Goal: Task Accomplishment & Management: Use online tool/utility

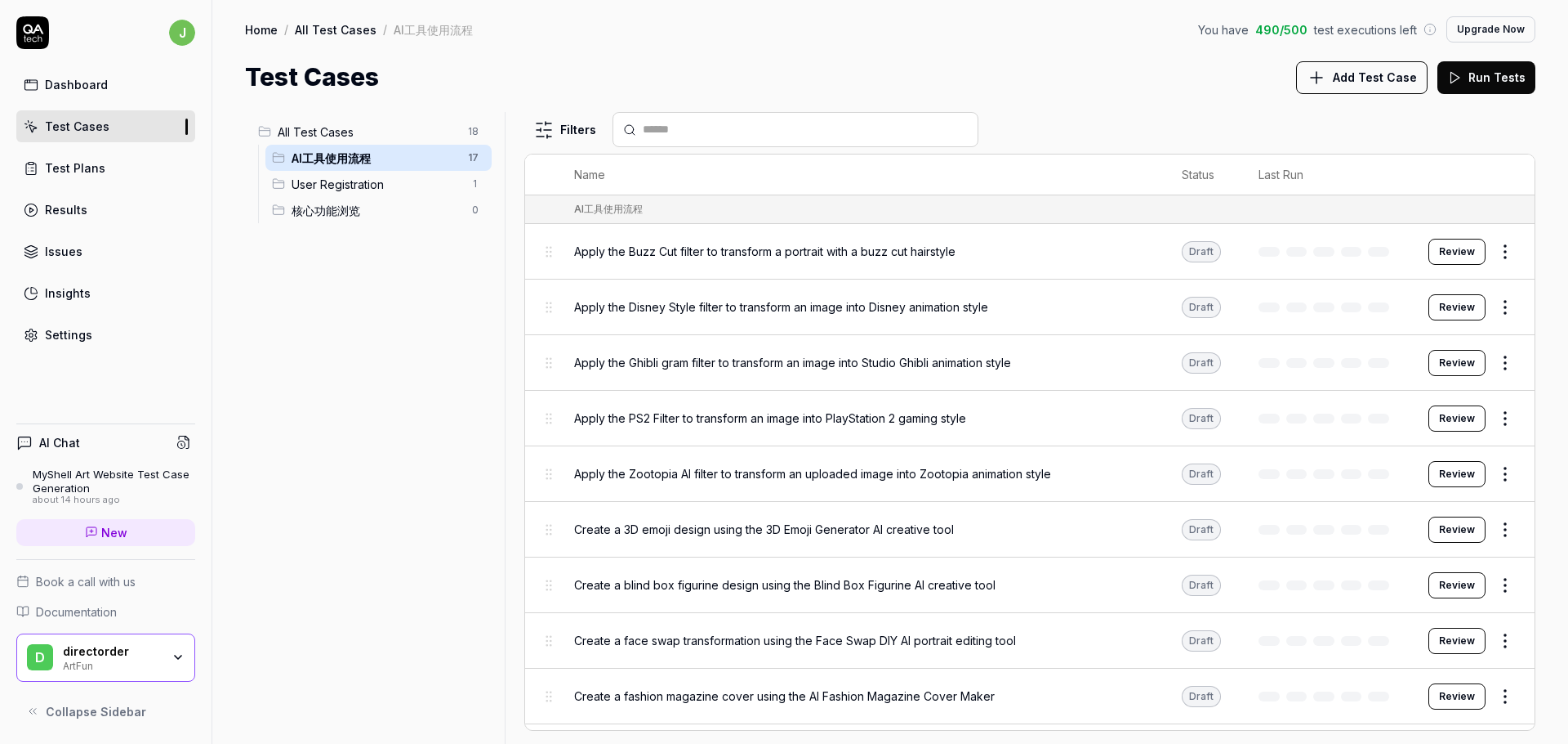
click at [177, 659] on icon "button" at bounding box center [178, 657] width 13 height 13
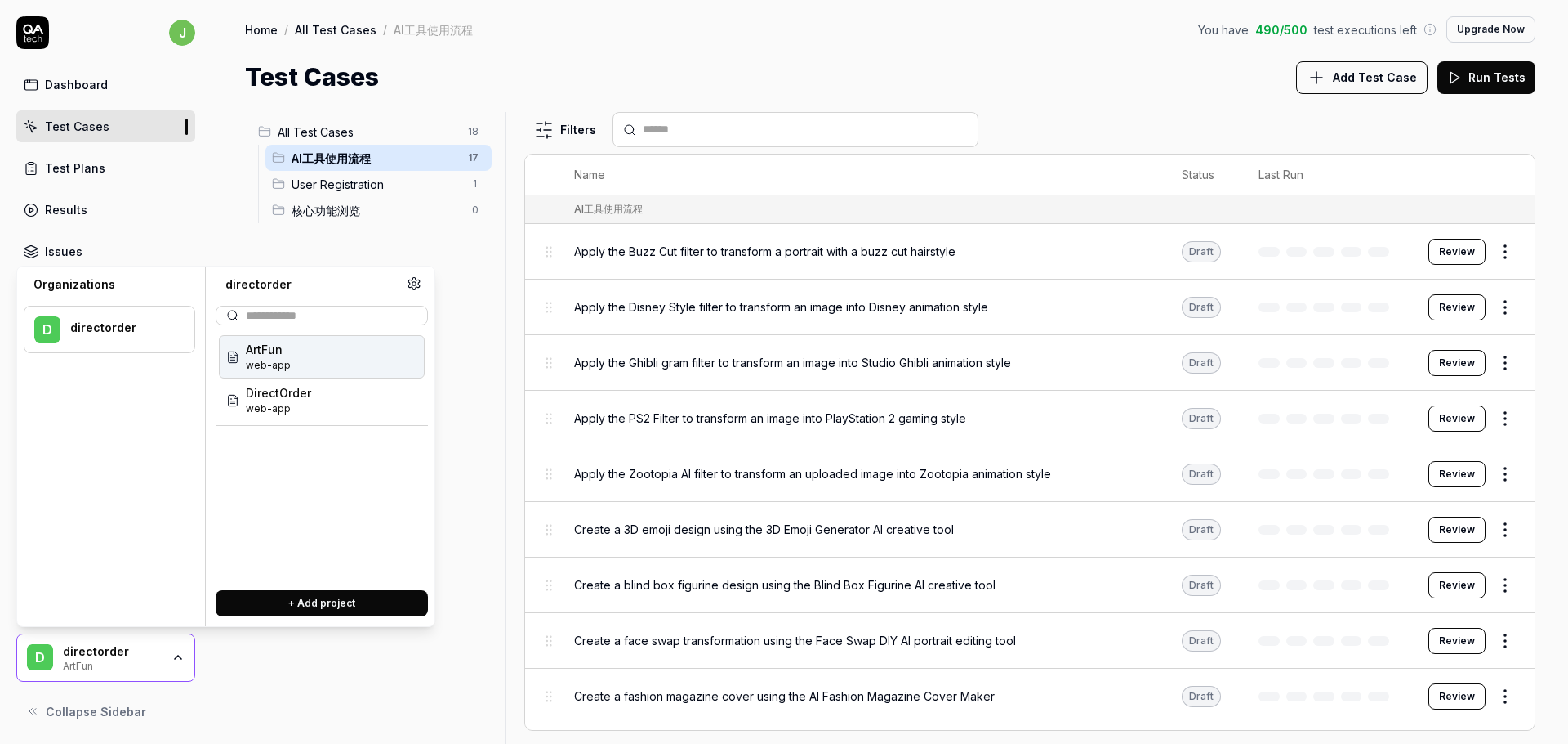
click at [267, 679] on div "All Test Cases 18 AI工具使用流程 17 User Registration 1 核心功能浏览 0" at bounding box center [372, 417] width 254 height 612
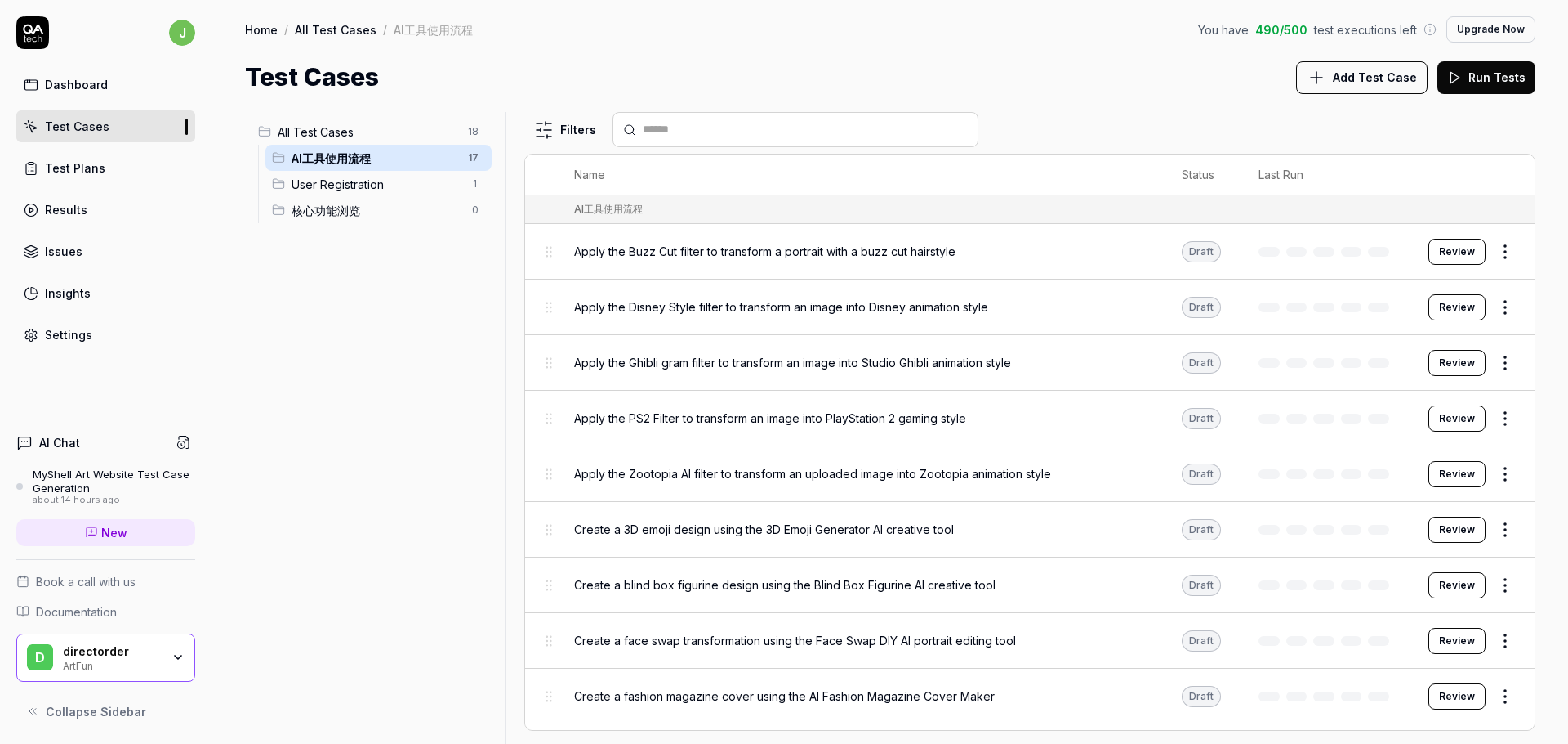
click at [30, 713] on icon at bounding box center [33, 711] width 13 height 13
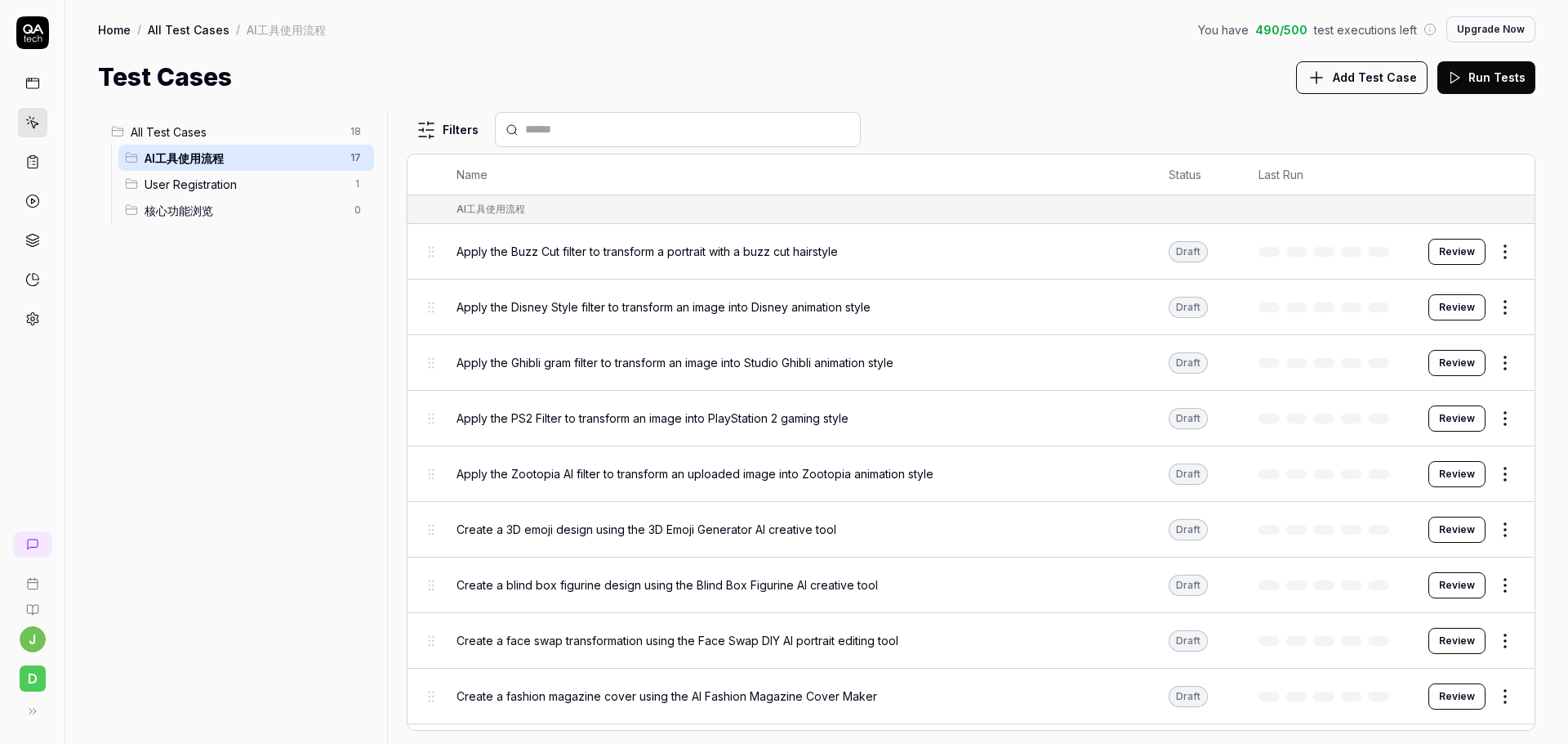
click at [236, 202] on span "核心功能浏览" at bounding box center [244, 210] width 200 height 17
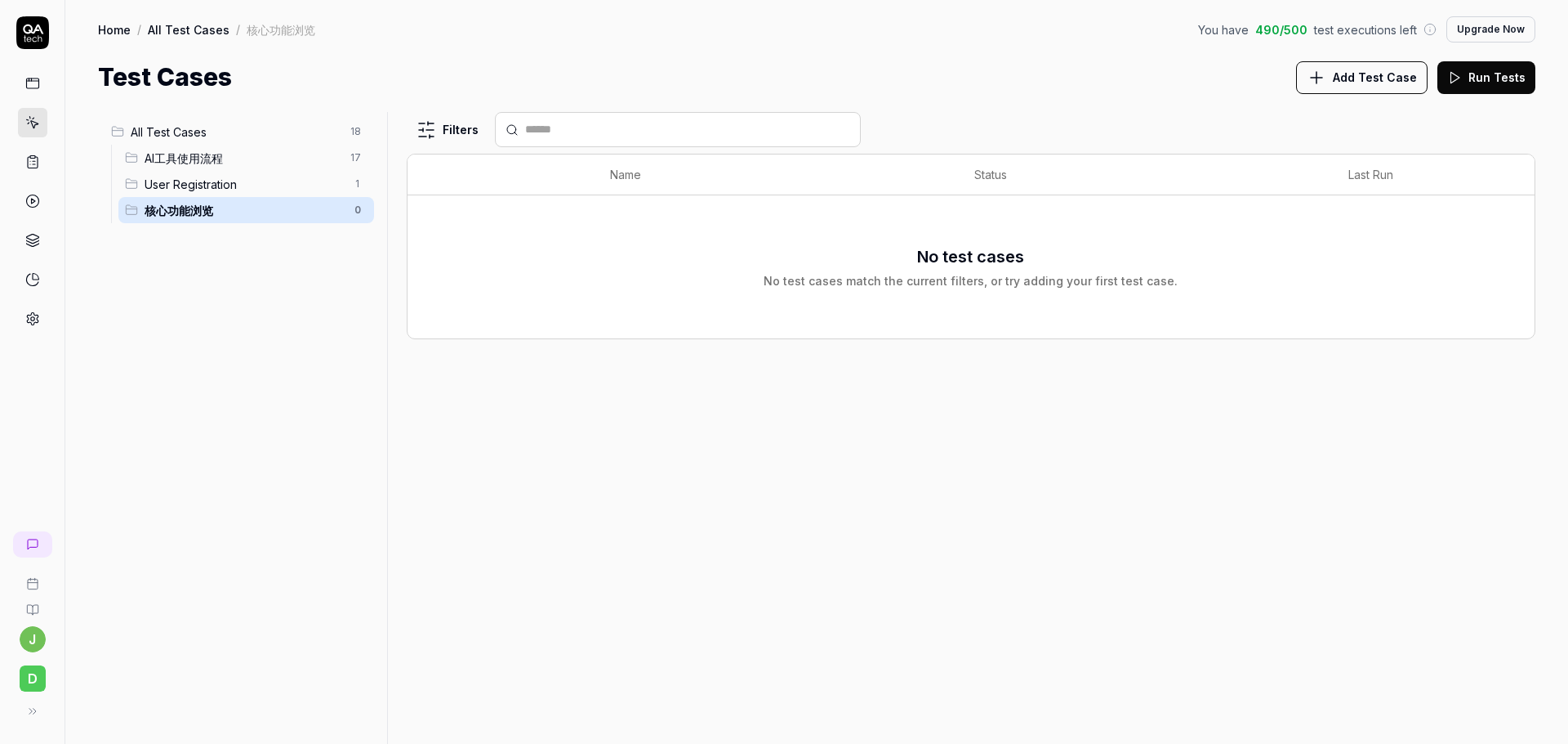
click at [246, 158] on span "AI工具使用流程" at bounding box center [242, 158] width 196 height 17
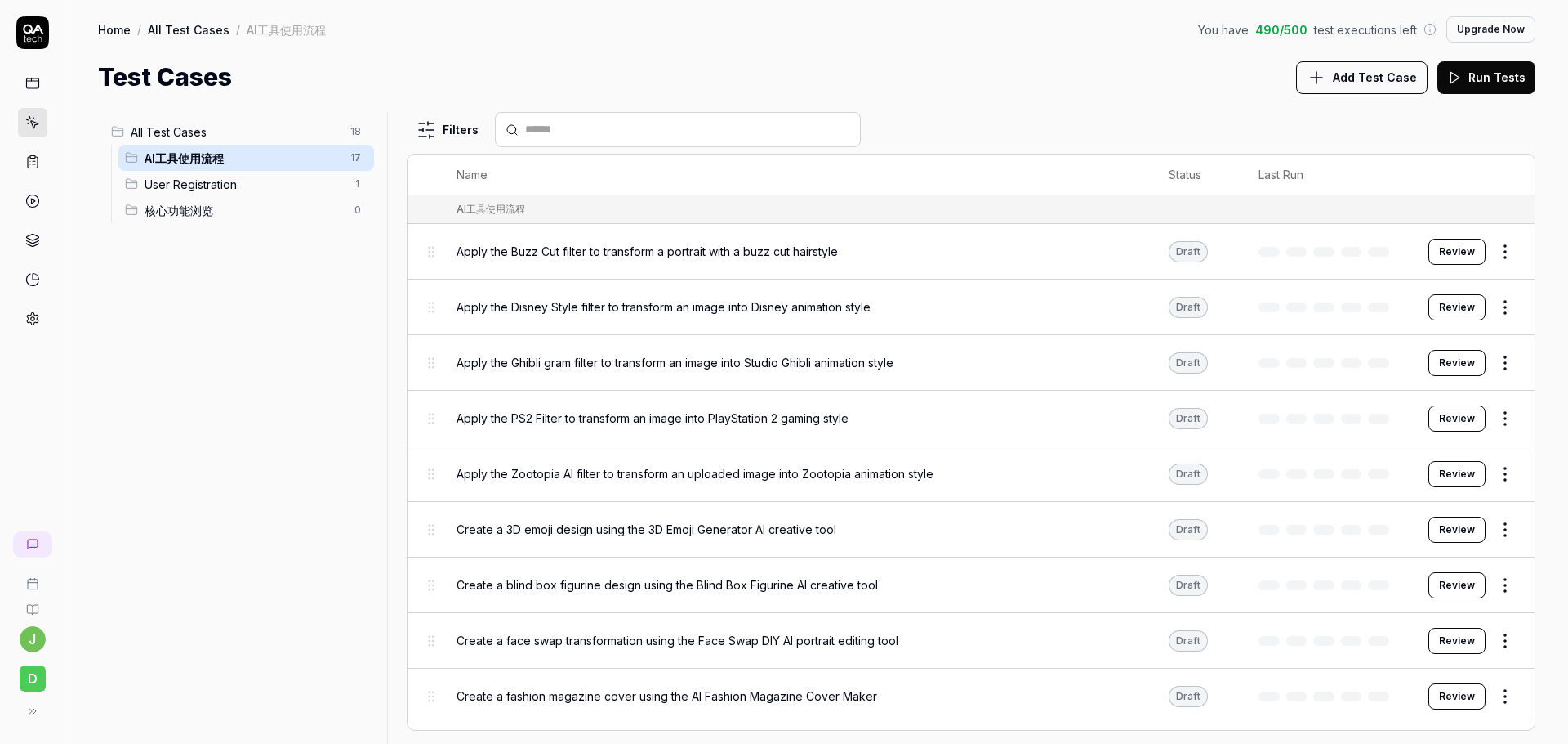
click at [239, 185] on span "User Registration" at bounding box center [244, 185] width 200 height 17
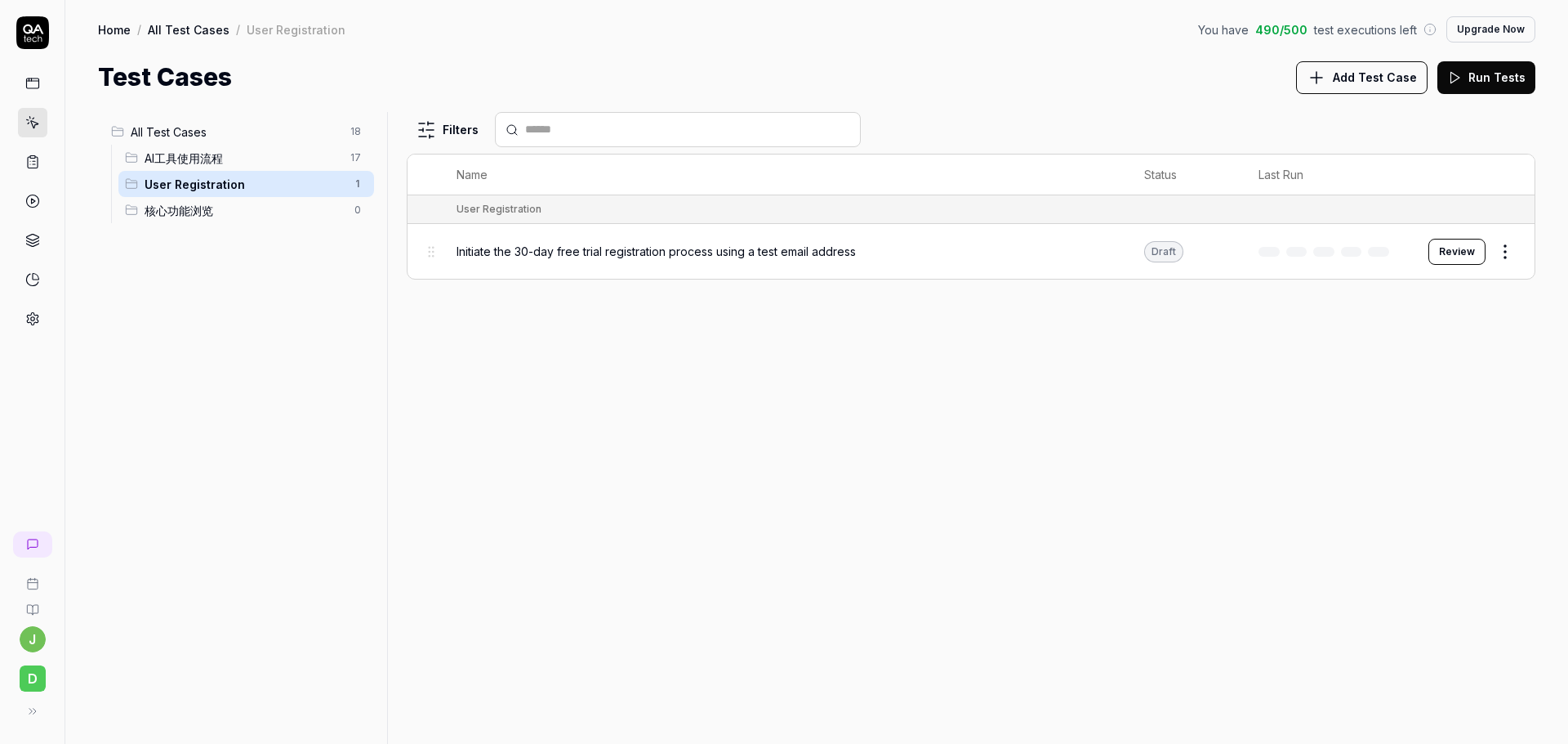
click at [245, 158] on span "AI工具使用流程" at bounding box center [242, 158] width 196 height 17
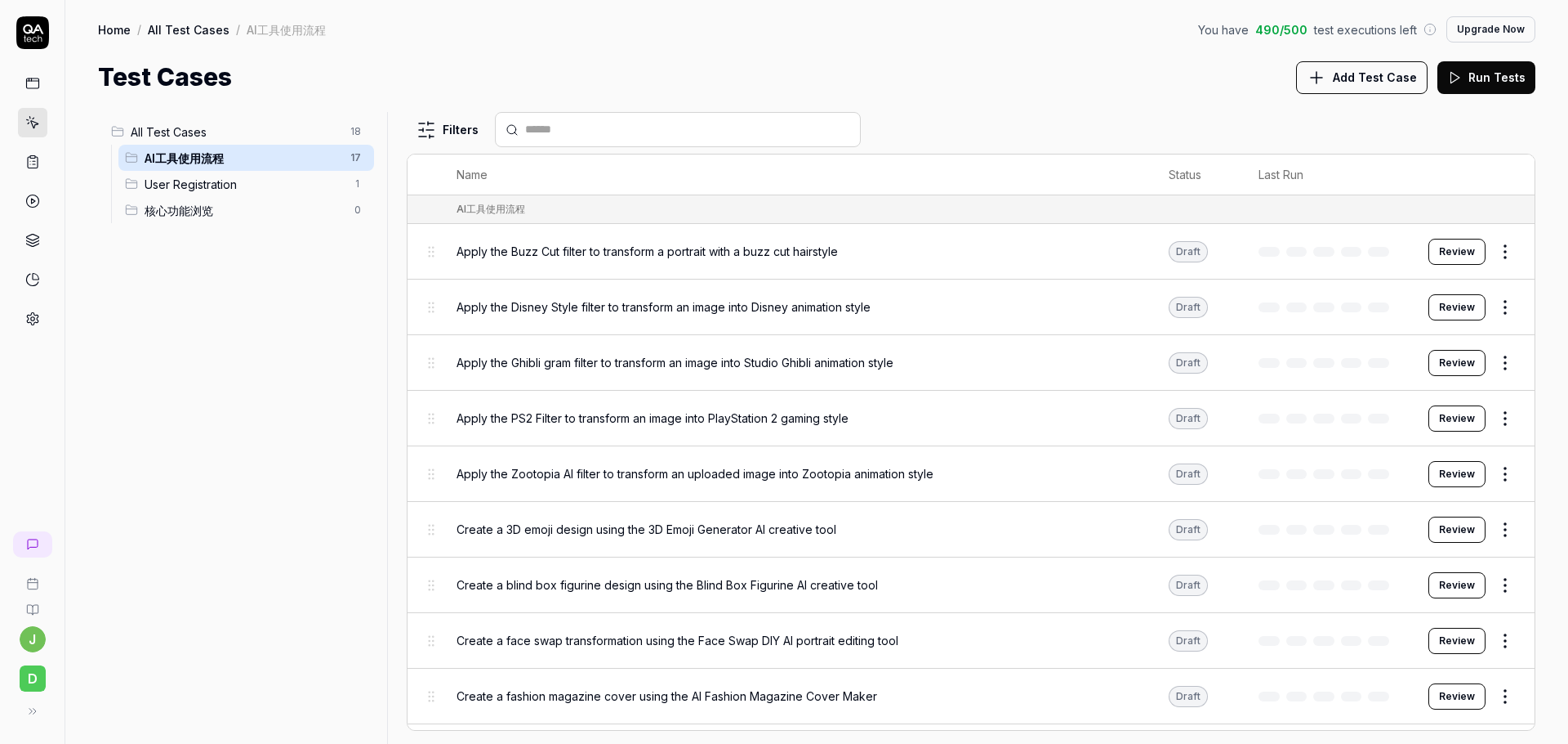
click at [1485, 87] on button "Run Tests" at bounding box center [1487, 78] width 98 height 33
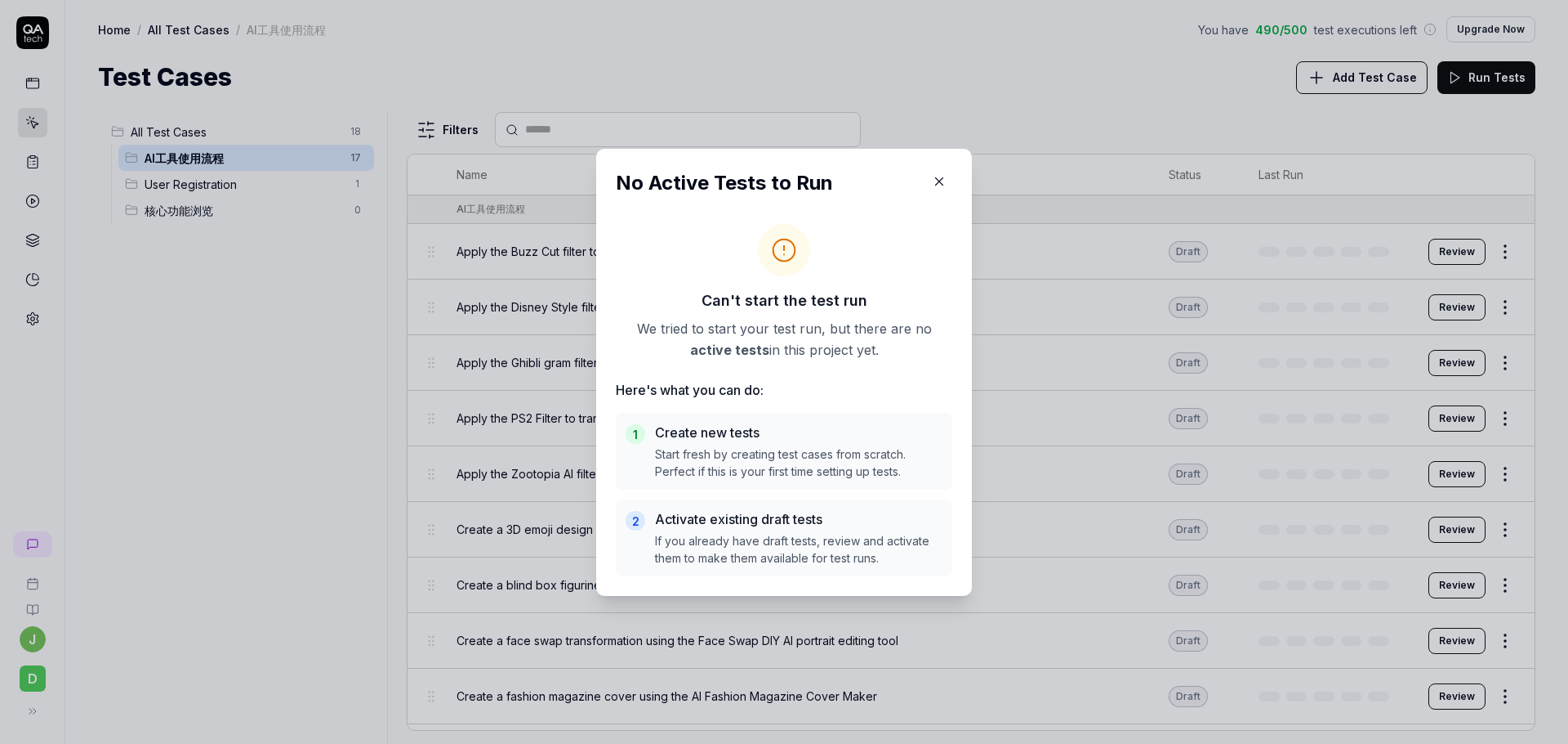
click at [942, 176] on icon "button" at bounding box center [940, 182] width 15 height 15
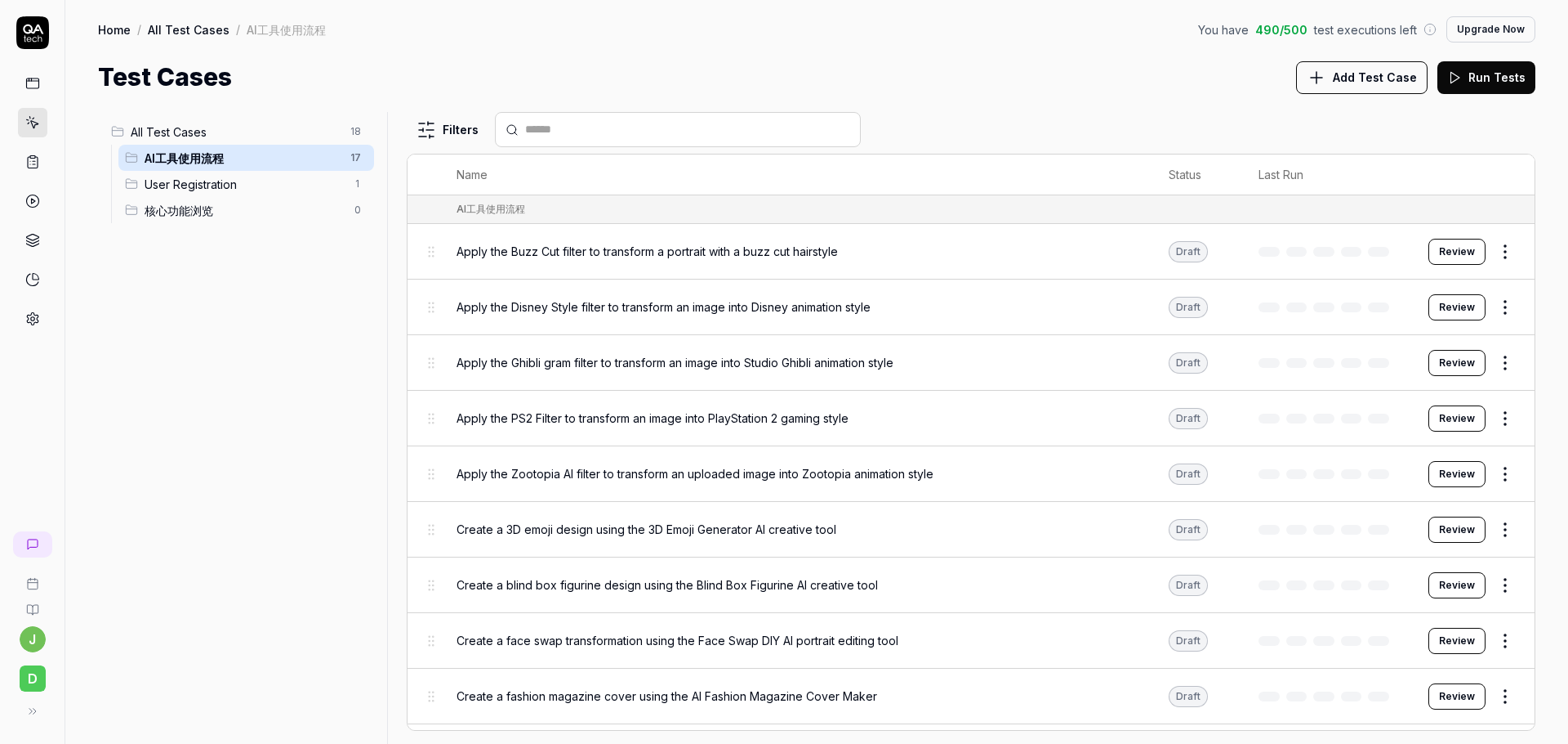
click at [1482, 75] on button "Run Tests" at bounding box center [1487, 78] width 98 height 33
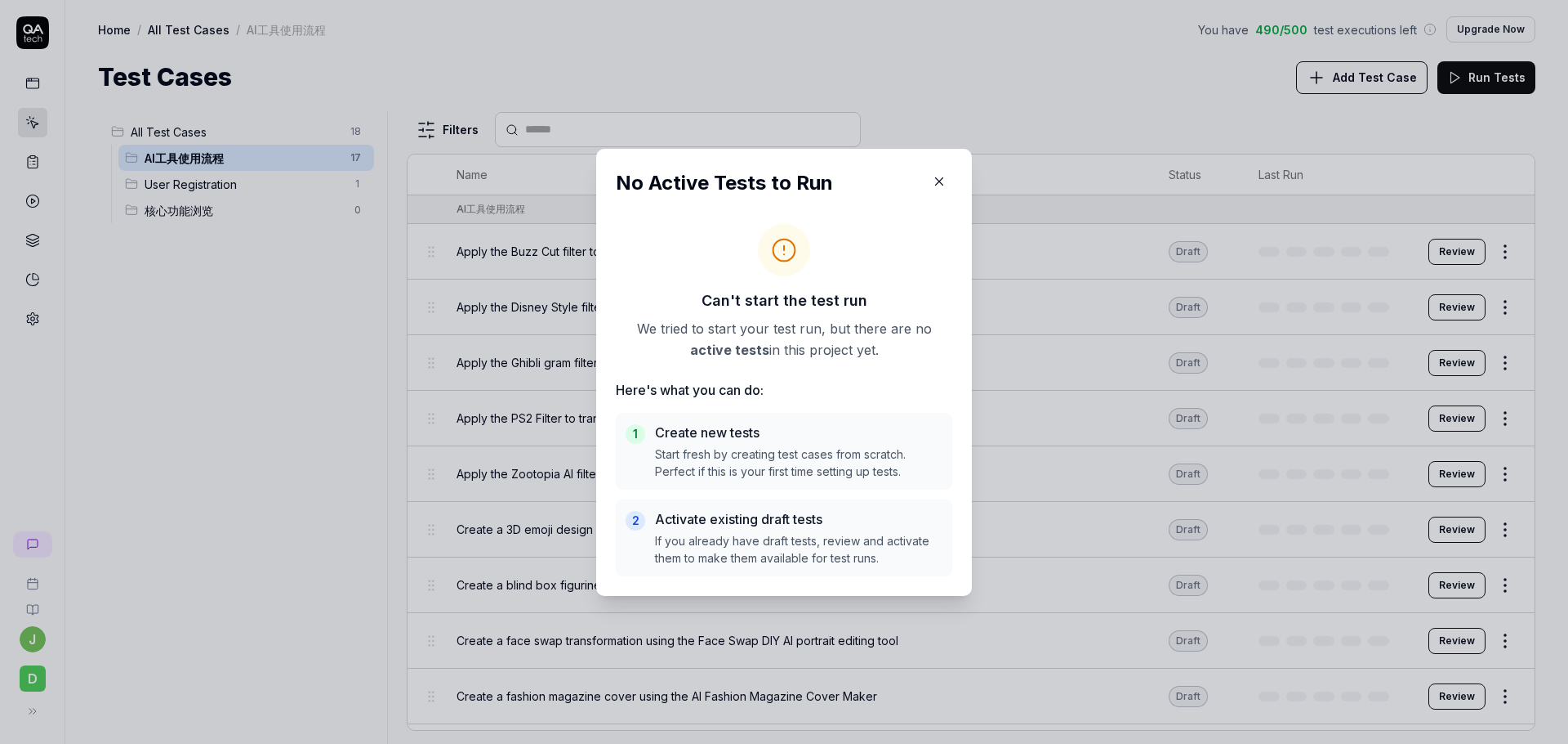
click at [767, 477] on p "Start fresh by creating test cases from scratch. Perfect if this is your first …" at bounding box center [799, 462] width 288 height 34
click at [932, 175] on icon "button" at bounding box center [940, 182] width 15 height 15
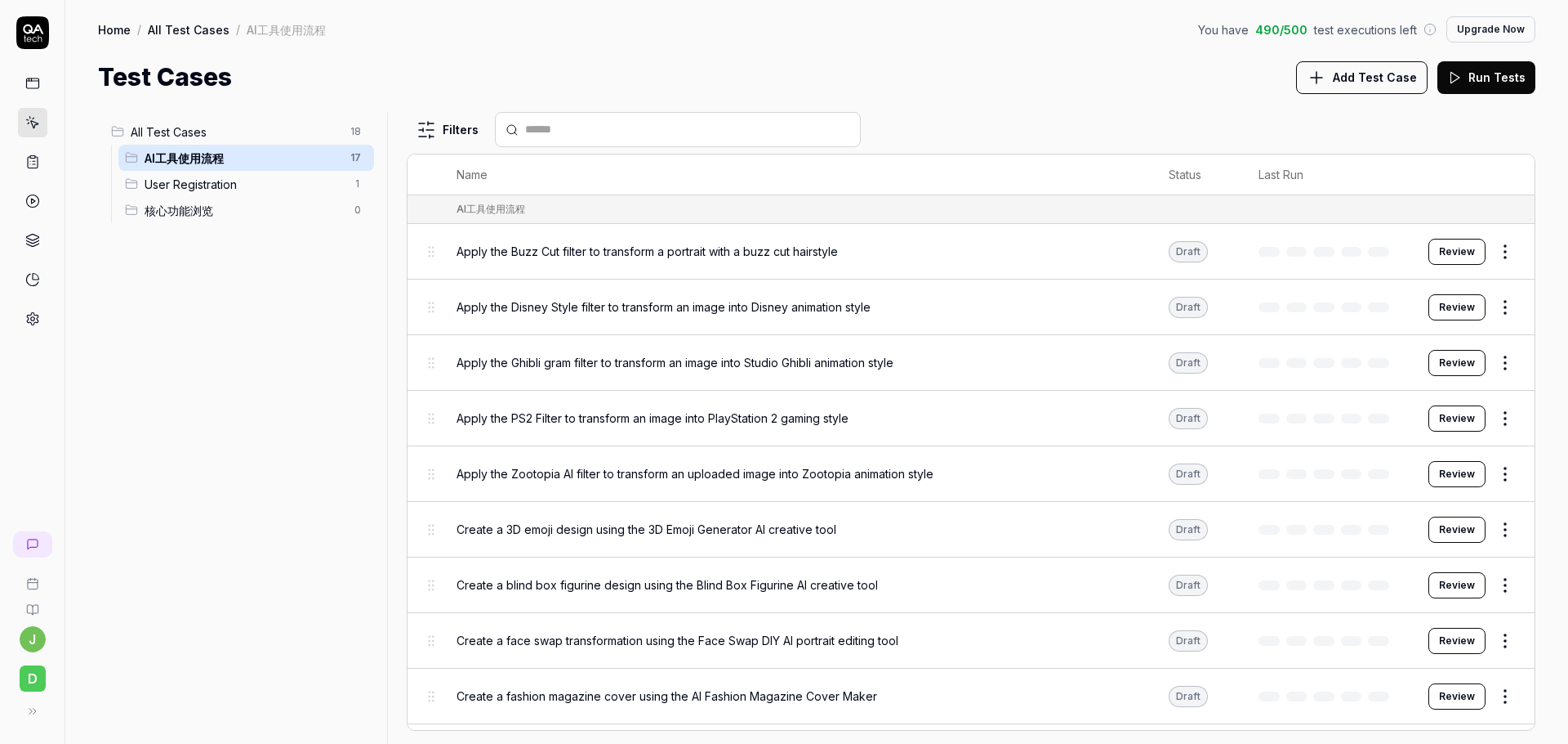
click at [1499, 255] on html "[PERSON_NAME] Home / All Test Cases / AI工具使用流程 You have 490 / 500 test executio…" at bounding box center [784, 372] width 1568 height 744
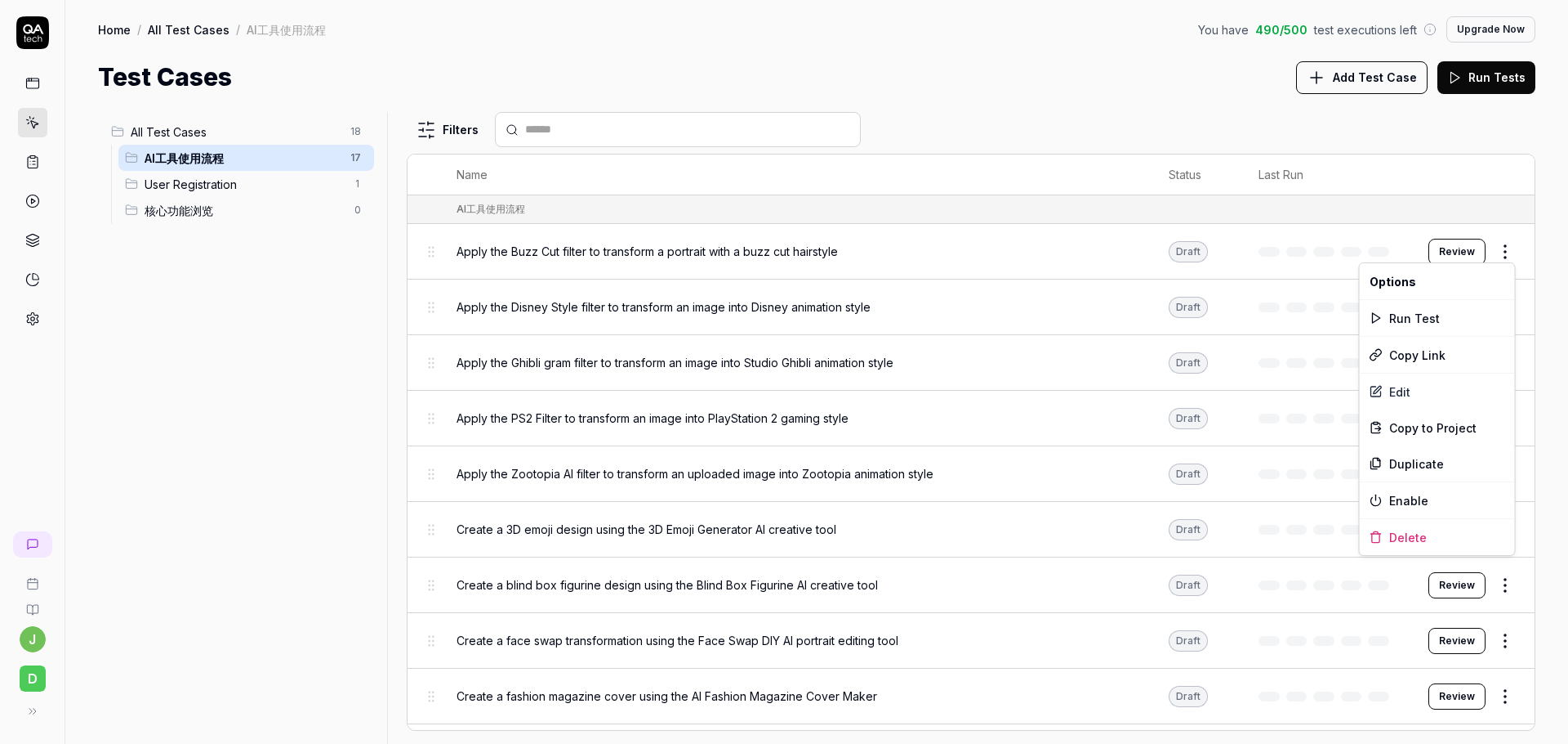
click at [1501, 254] on html "[PERSON_NAME] Home / All Test Cases / AI工具使用流程 You have 490 / 500 test executio…" at bounding box center [784, 372] width 1568 height 744
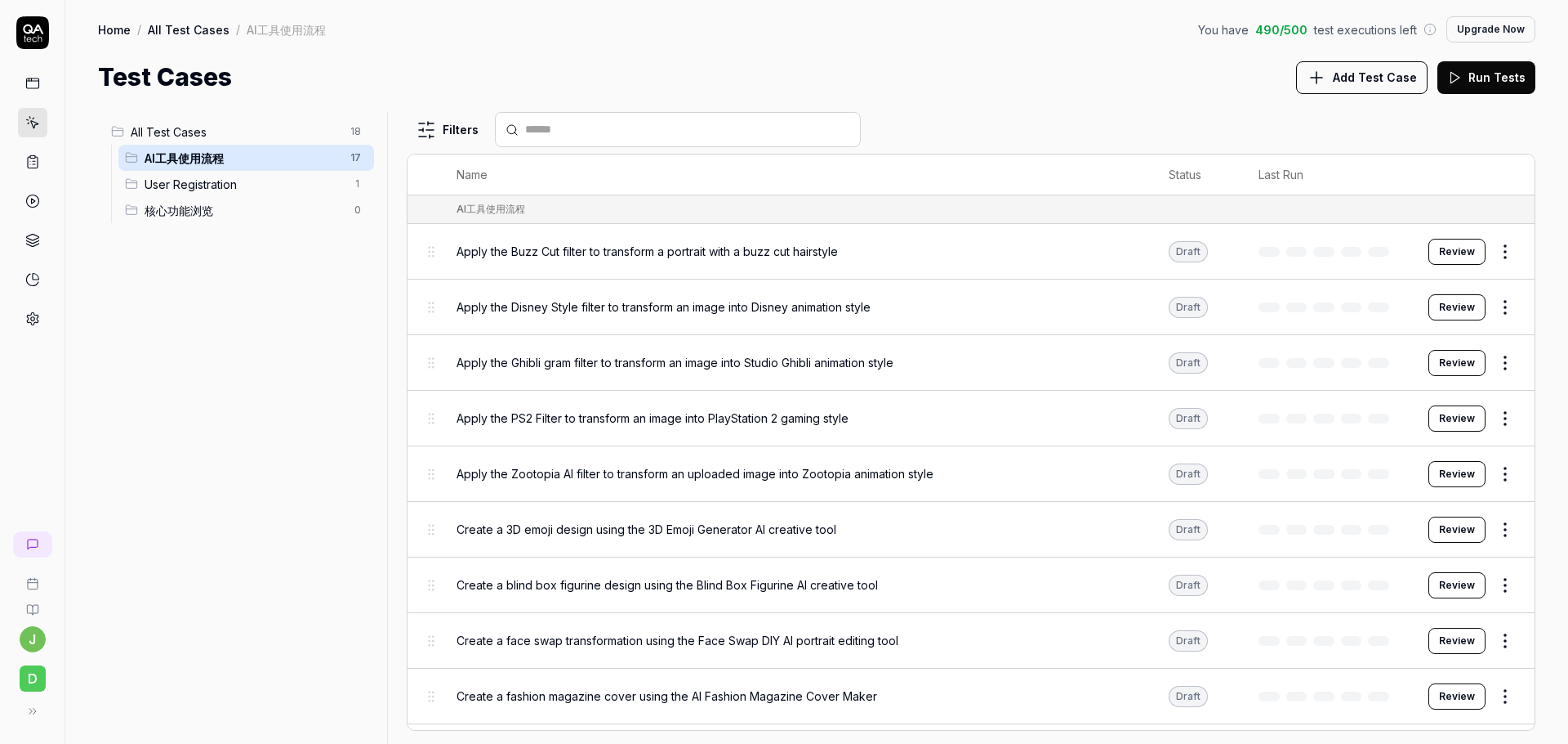
click at [758, 47] on div "Home / All Test Cases / AI工具使用流程 You have 490 / 500 test executions left Upgrad…" at bounding box center [817, 47] width 1503 height 96
click at [1202, 245] on div "Draft" at bounding box center [1188, 252] width 39 height 21
click at [1511, 254] on html "[PERSON_NAME] Home / All Test Cases / AI工具使用流程 You have 490 / 500 test executio…" at bounding box center [784, 372] width 1568 height 744
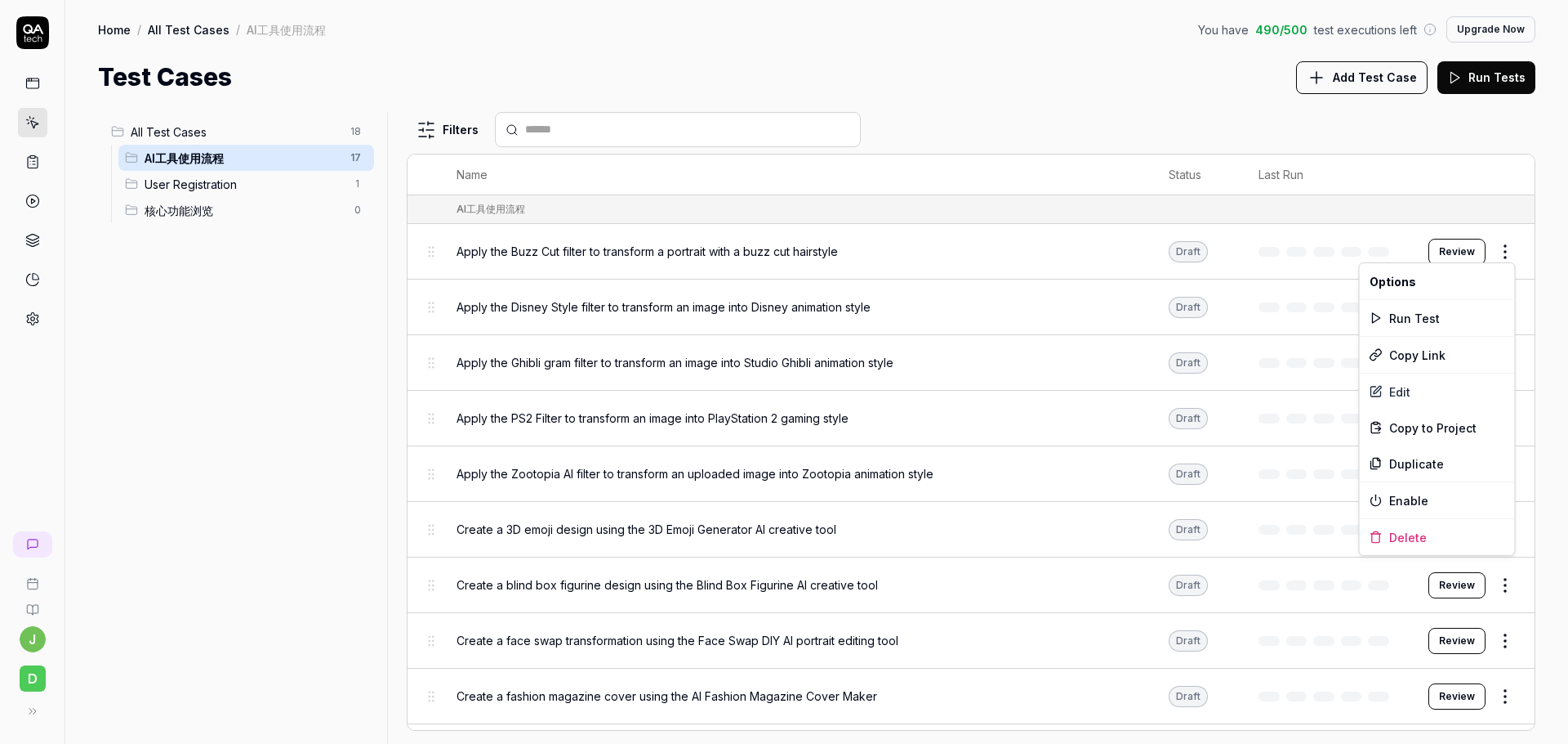
click at [1021, 129] on html "[PERSON_NAME] Home / All Test Cases / AI工具使用流程 You have 490 / 500 test executio…" at bounding box center [784, 372] width 1568 height 744
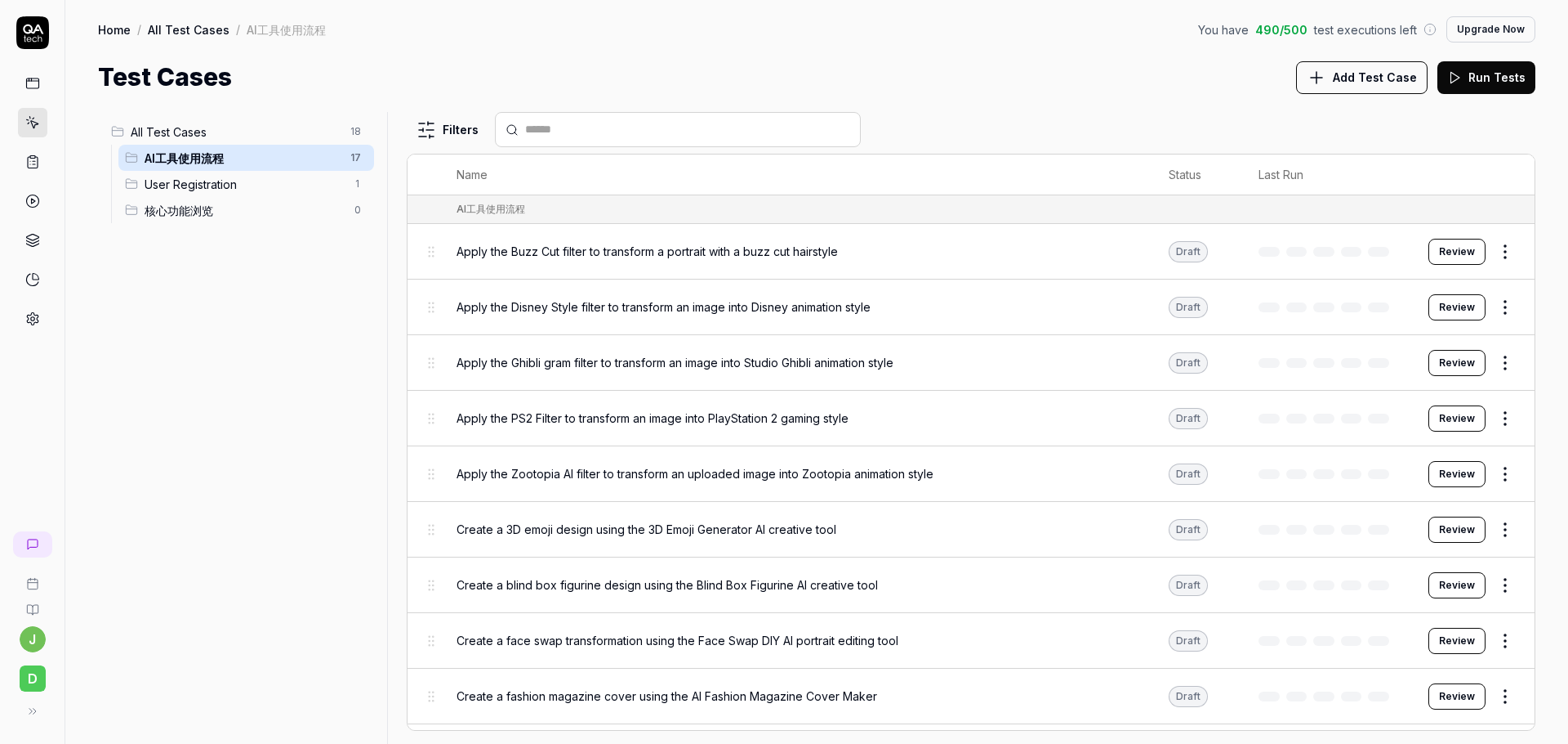
click at [1449, 248] on button "Review" at bounding box center [1457, 252] width 57 height 27
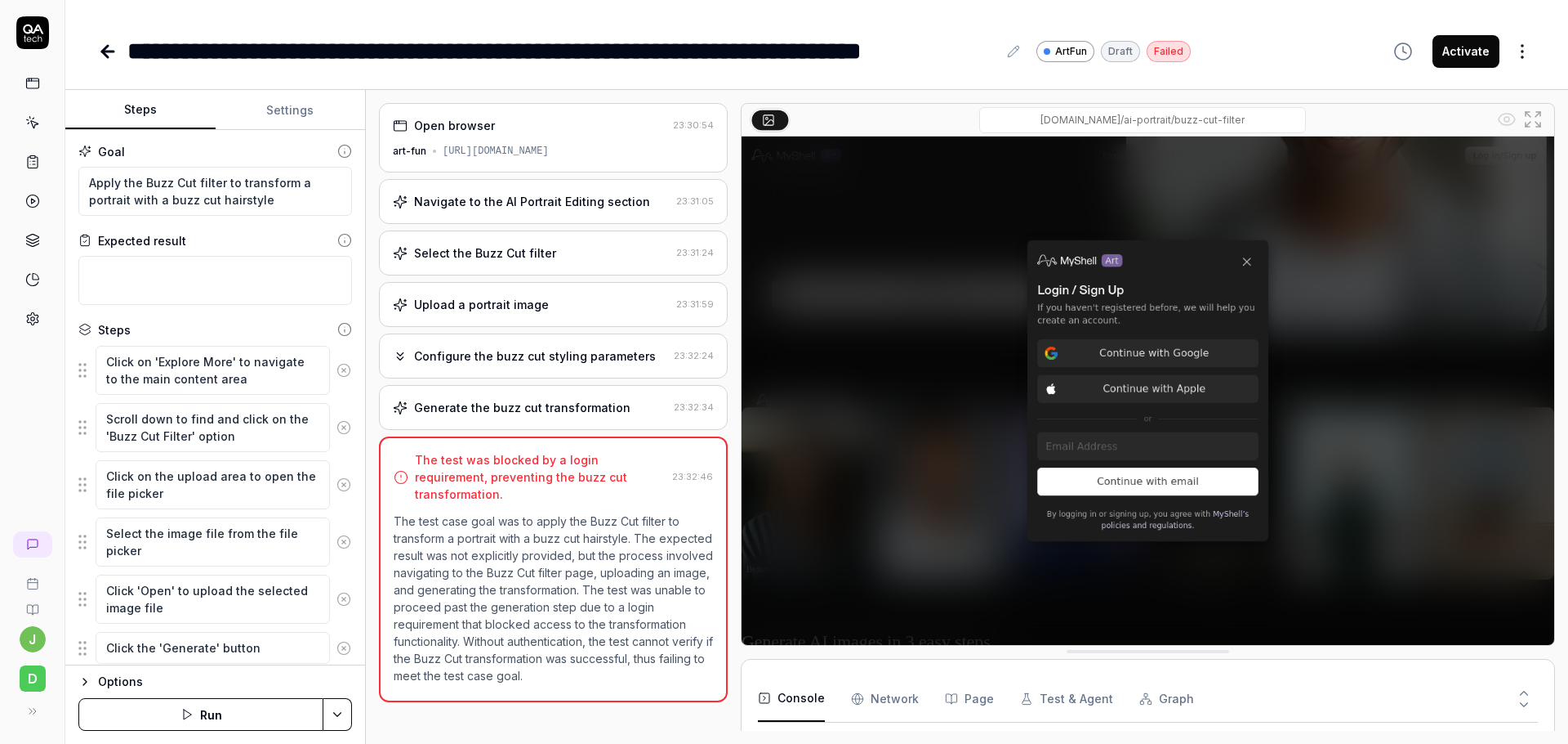
scroll to position [105, 0]
click at [32, 427] on div "[PERSON_NAME]" at bounding box center [32, 372] width 65 height 744
click at [540, 404] on div "Generate the buzz cut transformation" at bounding box center [522, 407] width 217 height 17
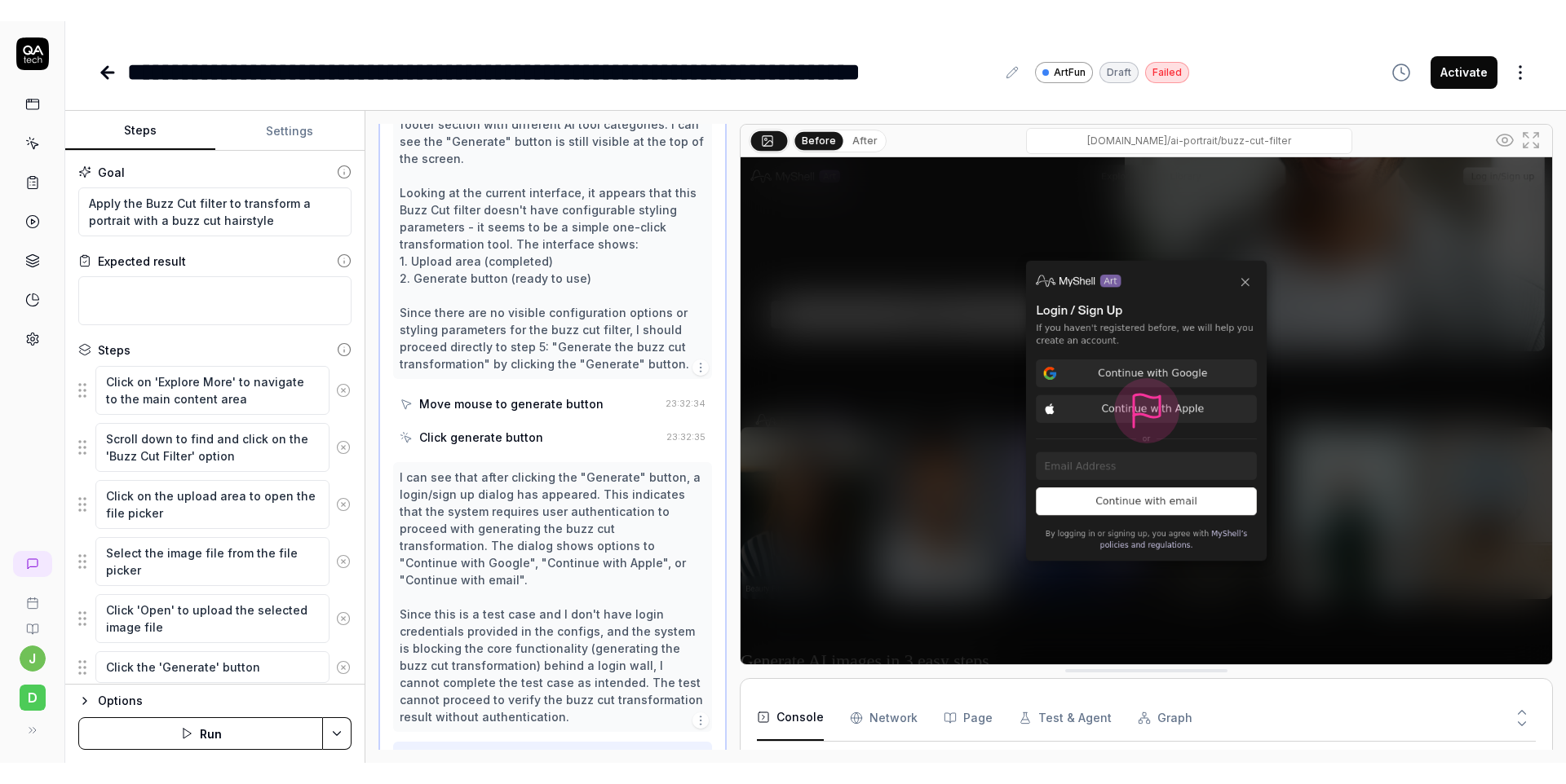
scroll to position [357, 0]
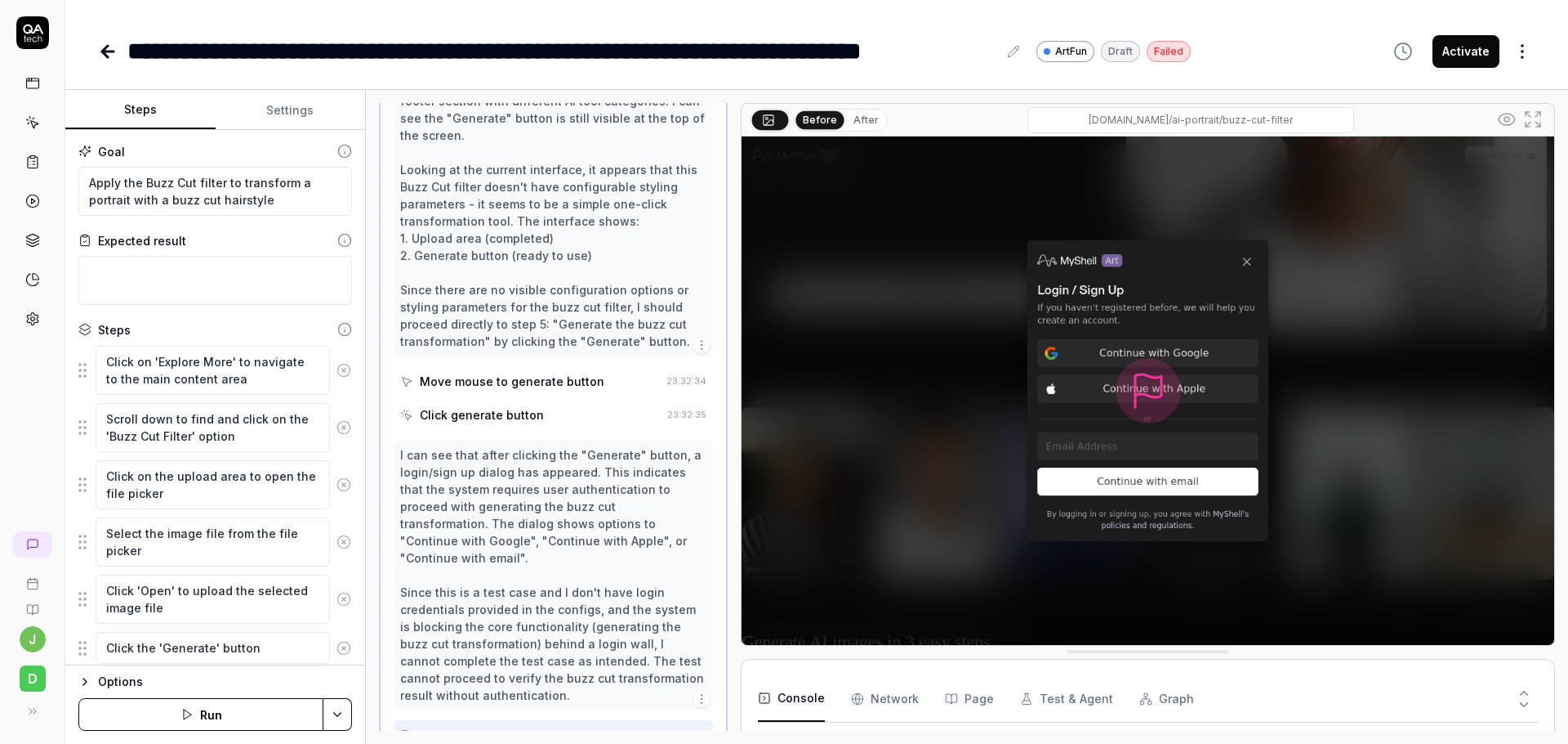
click at [29, 427] on div "[PERSON_NAME]" at bounding box center [32, 372] width 65 height 744
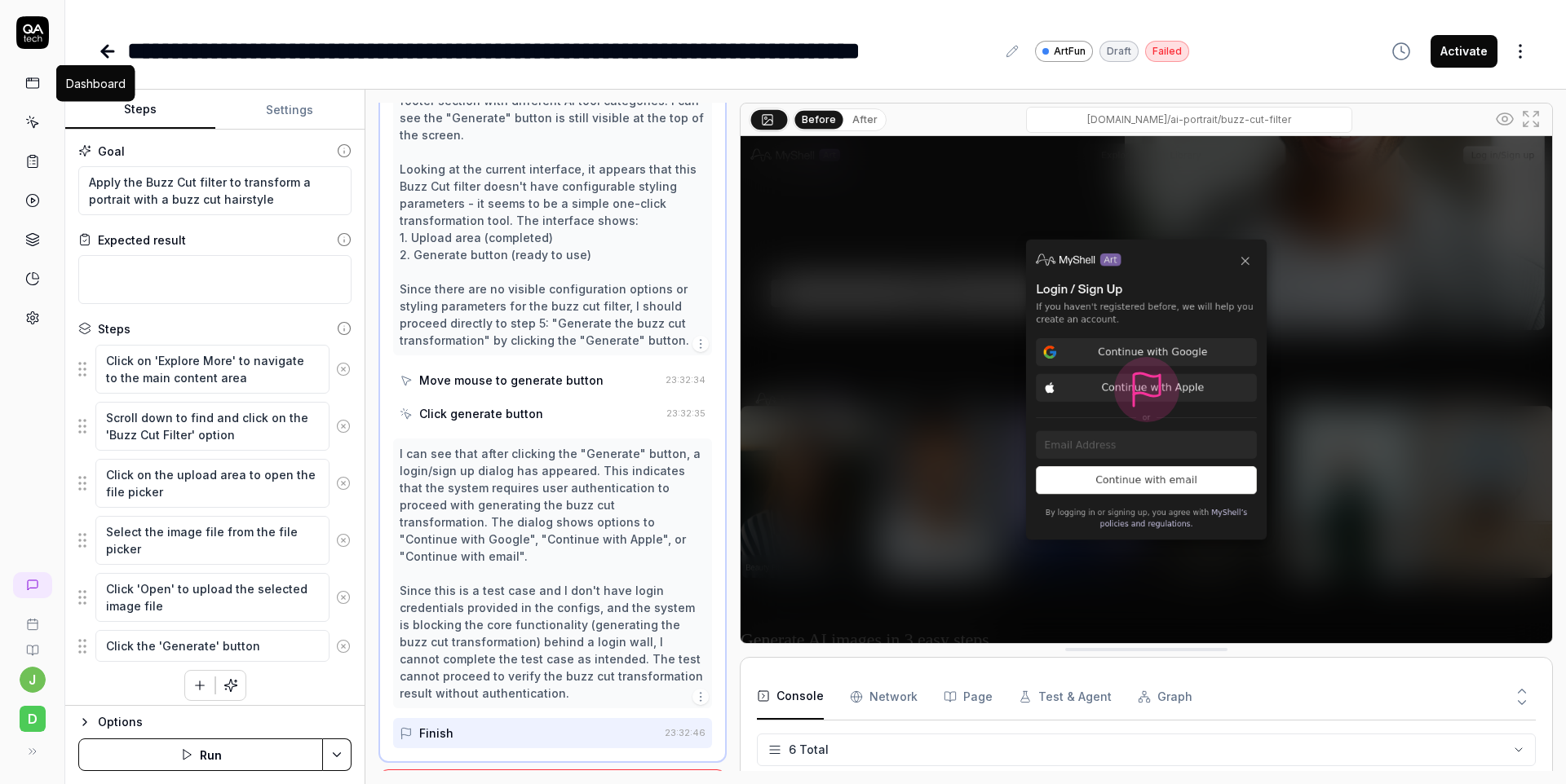
click at [34, 87] on icon at bounding box center [33, 83] width 15 height 15
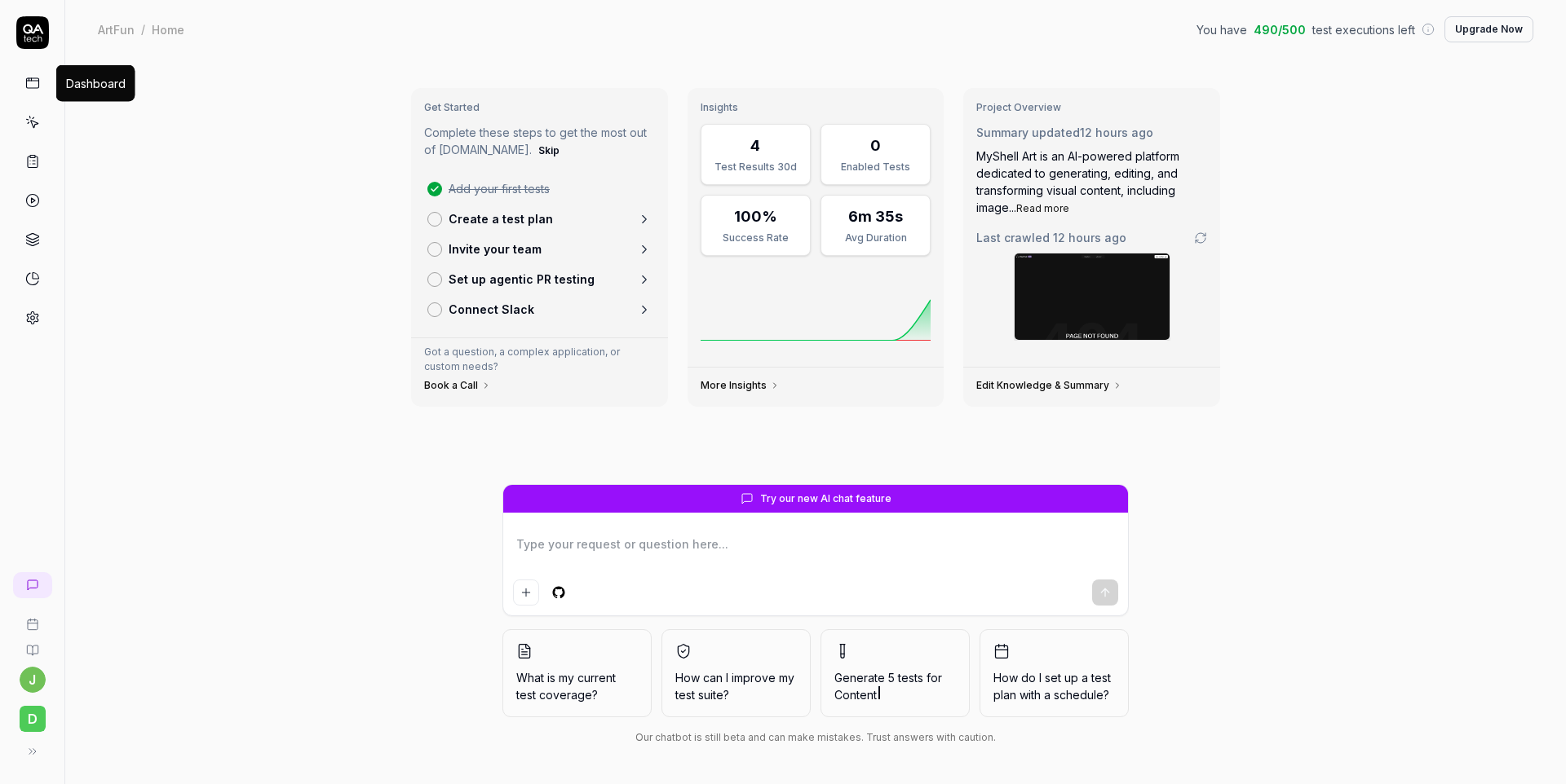
click at [32, 81] on icon at bounding box center [33, 83] width 15 height 15
click at [1307, 182] on div "Get Started Complete these steps to get the most out of [DOMAIN_NAME]. Skip Add…" at bounding box center [816, 421] width 1501 height 725
click at [34, 120] on icon at bounding box center [33, 123] width 15 height 15
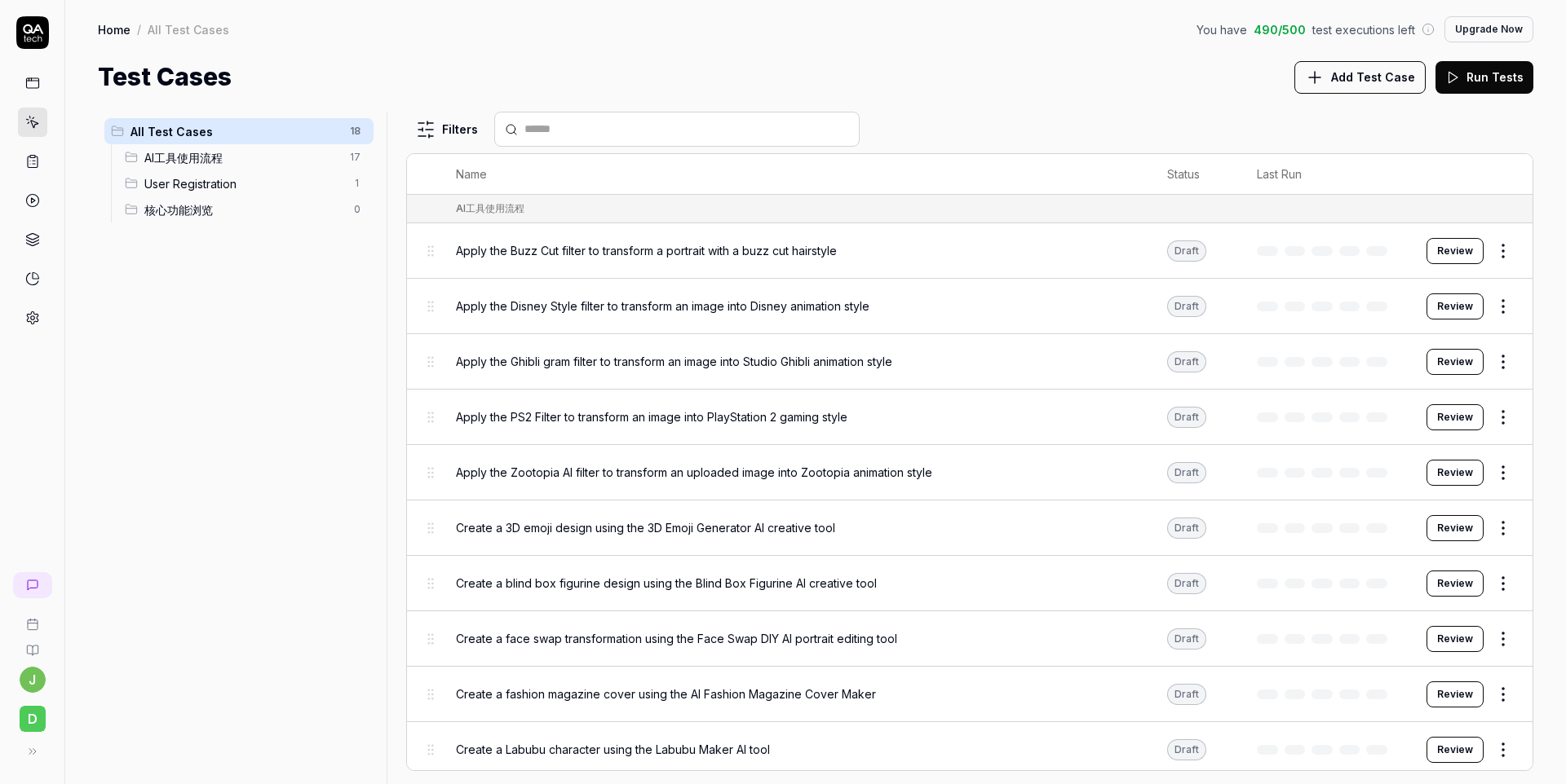
click at [749, 253] on span "Apply the Buzz Cut filter to transform a portrait with a buzz cut hairstyle" at bounding box center [646, 250] width 381 height 17
click at [1451, 240] on button "Review" at bounding box center [1455, 251] width 57 height 26
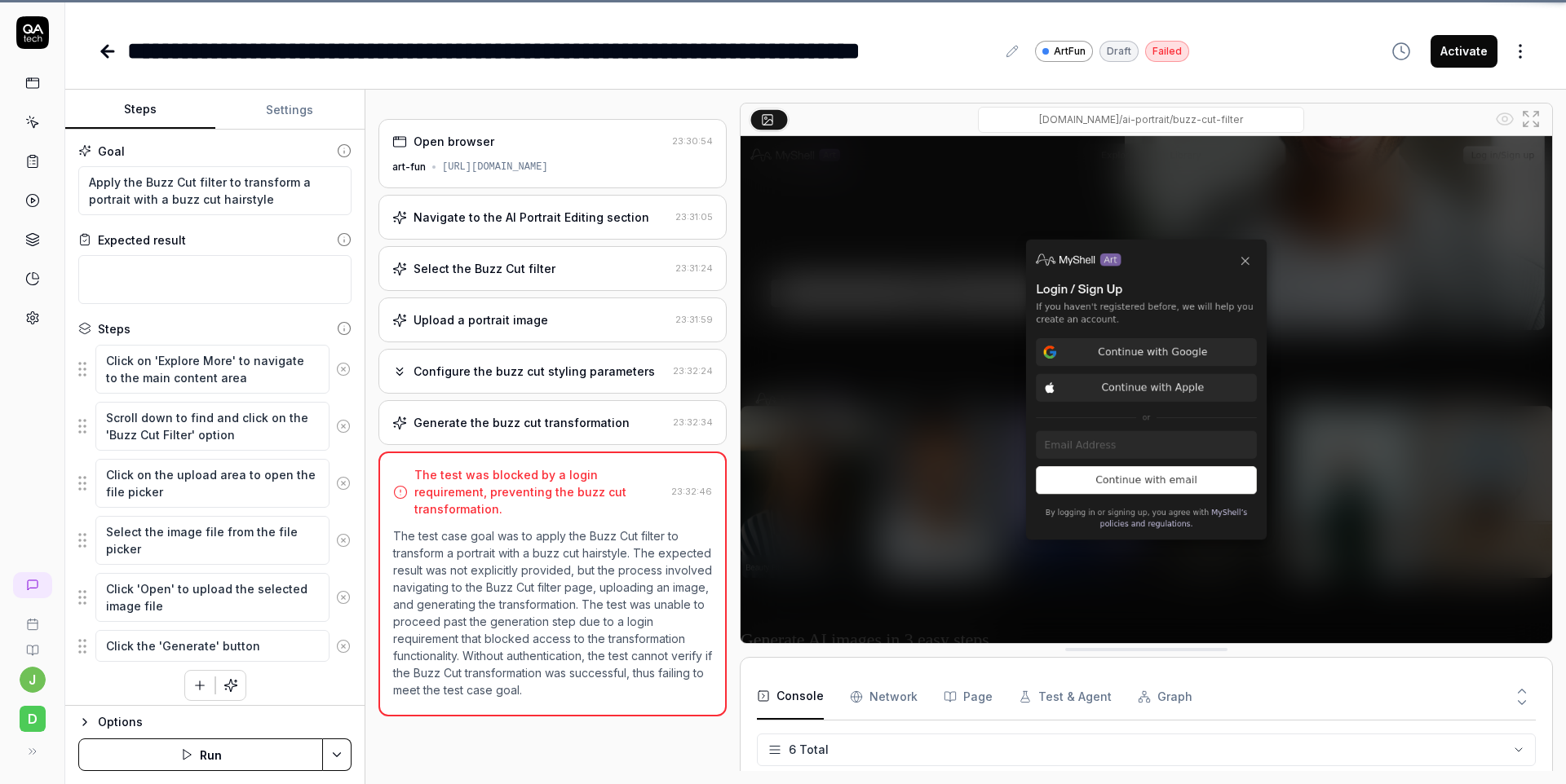
scroll to position [105, 0]
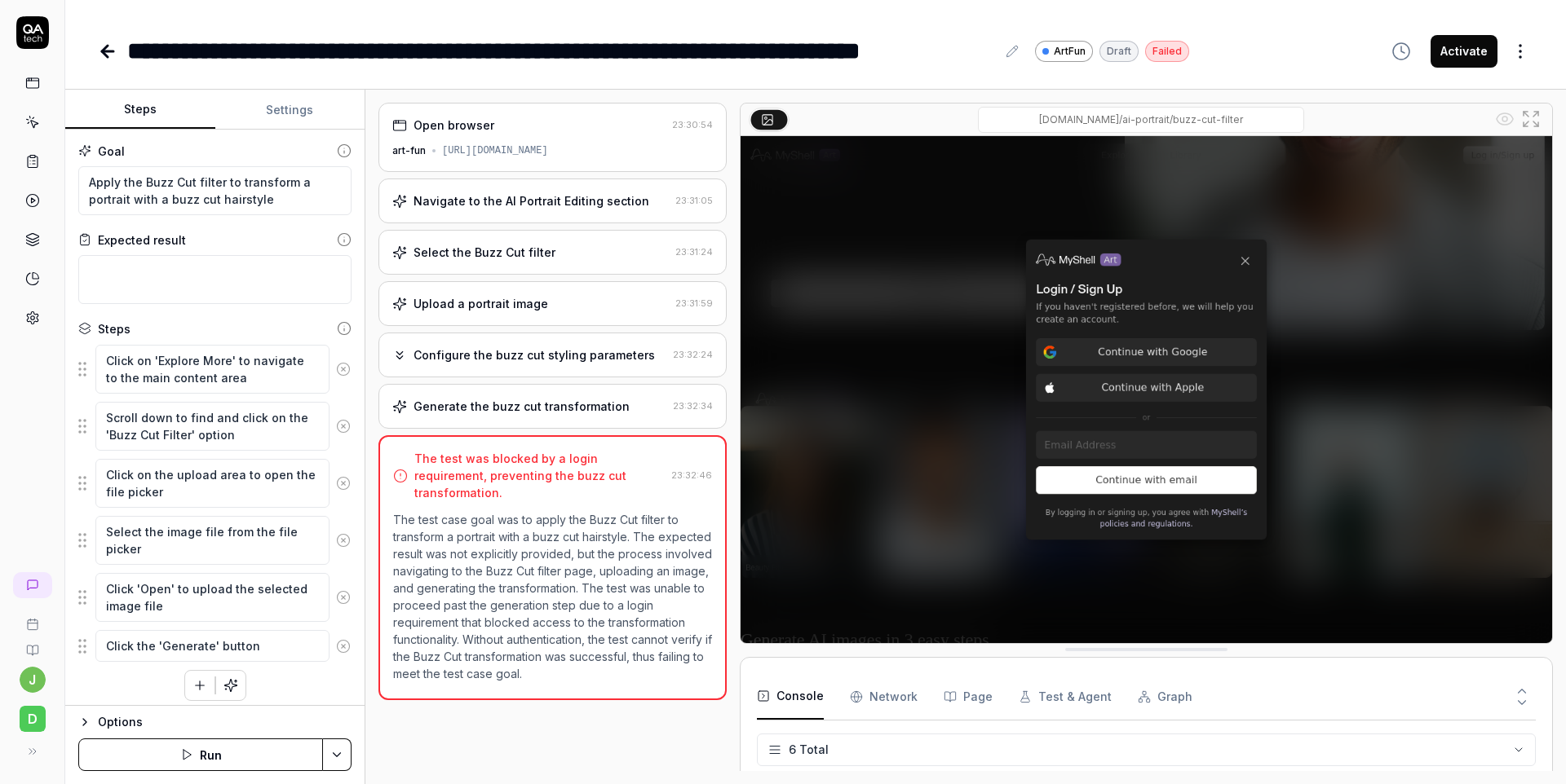
click at [1251, 33] on div "**********" at bounding box center [816, 51] width 1436 height 37
click at [1218, 118] on input "[DOMAIN_NAME]/ai-portrait/buzz-cut-filter" at bounding box center [1141, 120] width 326 height 26
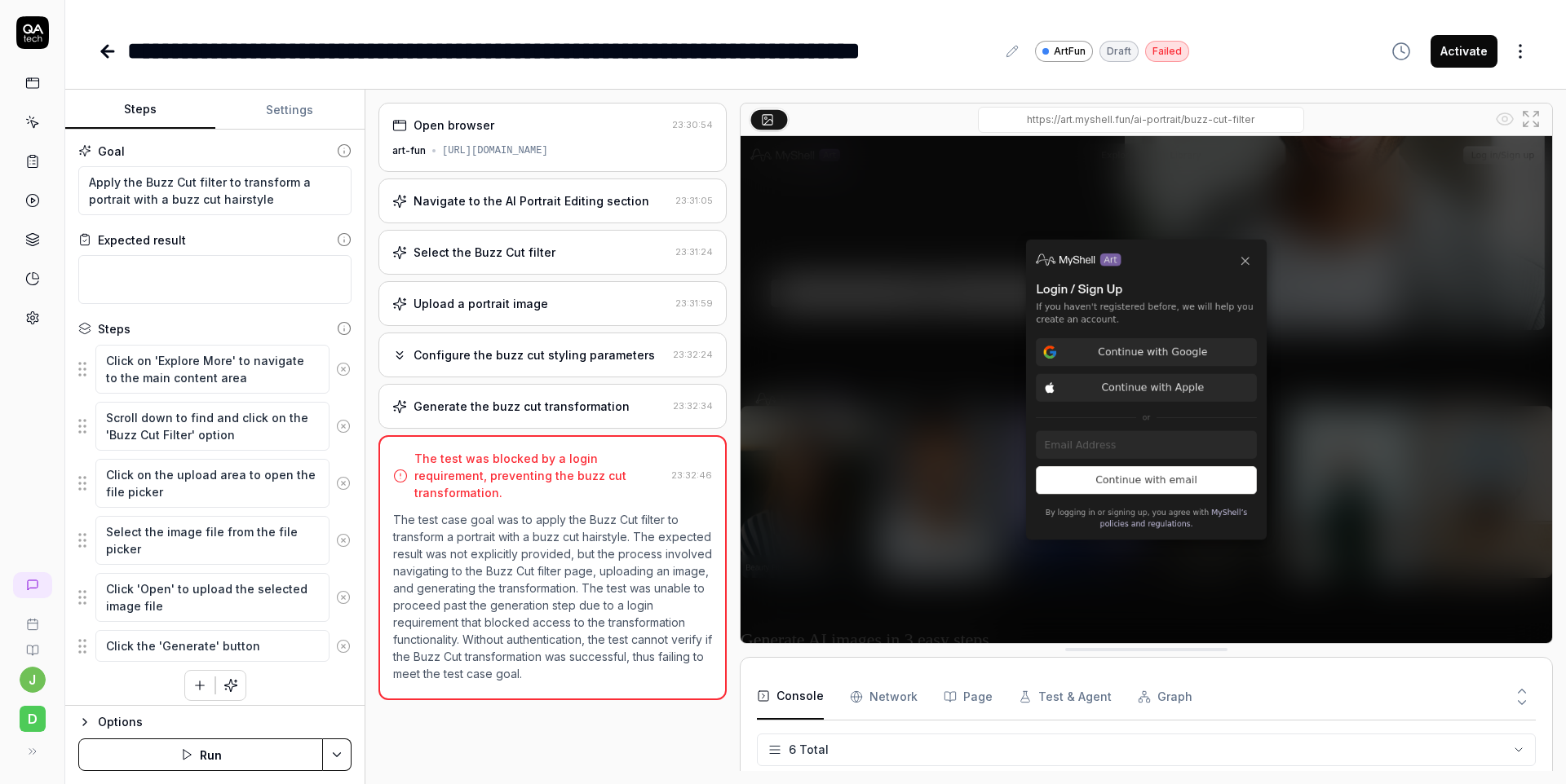
click at [1218, 118] on input "[DOMAIN_NAME]/ai-portrait/buzz-cut-filter" at bounding box center [1141, 120] width 326 height 26
click at [478, 741] on div "Open browser 23:30:54 art-fun [URL][DOMAIN_NAME] Navigate to the AI Portrait Ed…" at bounding box center [553, 437] width 349 height 669
click at [497, 741] on div "Open browser 23:30:54 art-fun [URL][DOMAIN_NAME] Navigate to the AI Portrait Ed…" at bounding box center [553, 437] width 349 height 669
click at [294, 93] on button "Settings" at bounding box center [290, 110] width 150 height 39
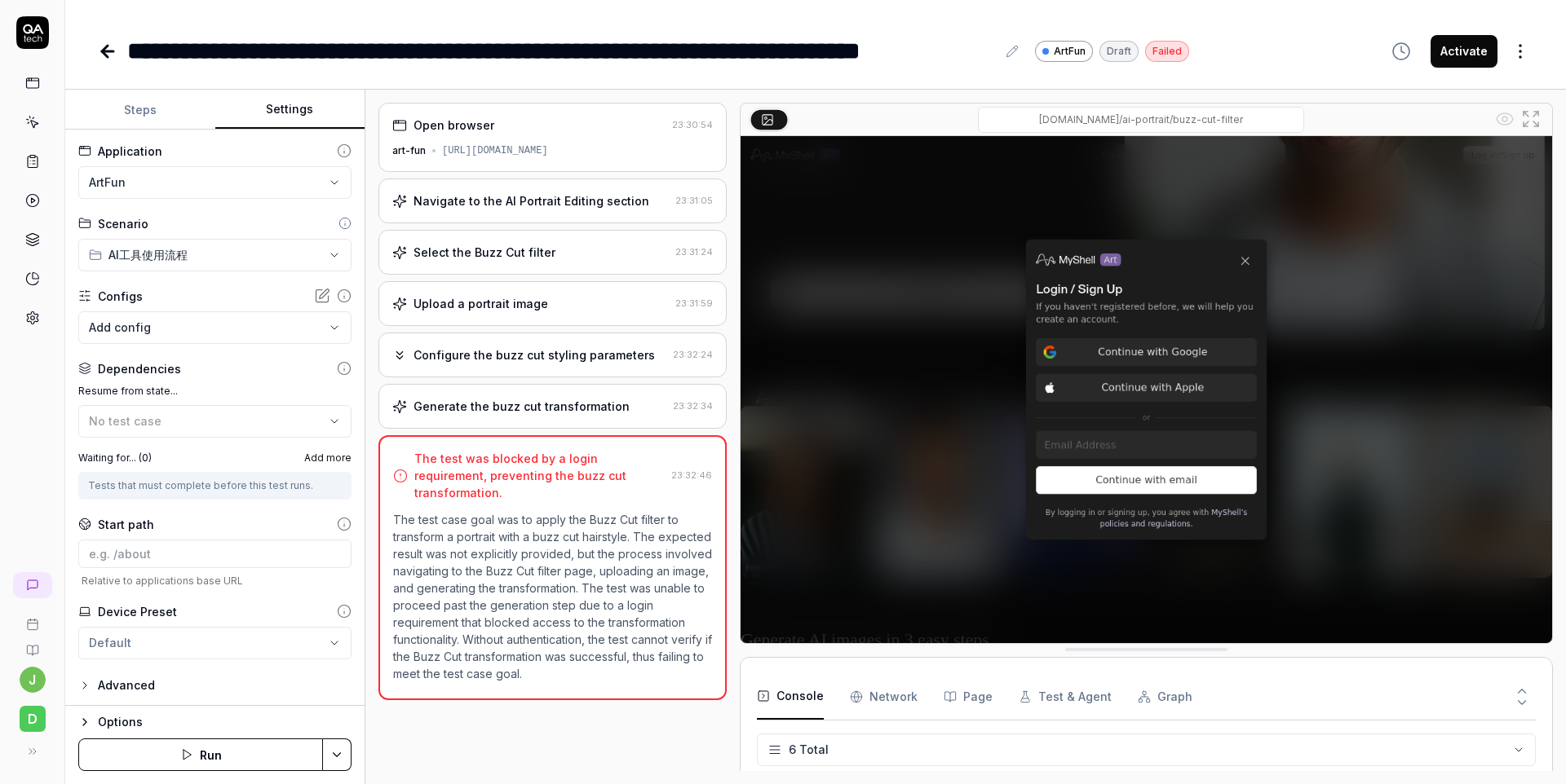
click at [151, 109] on button "Steps" at bounding box center [140, 110] width 150 height 39
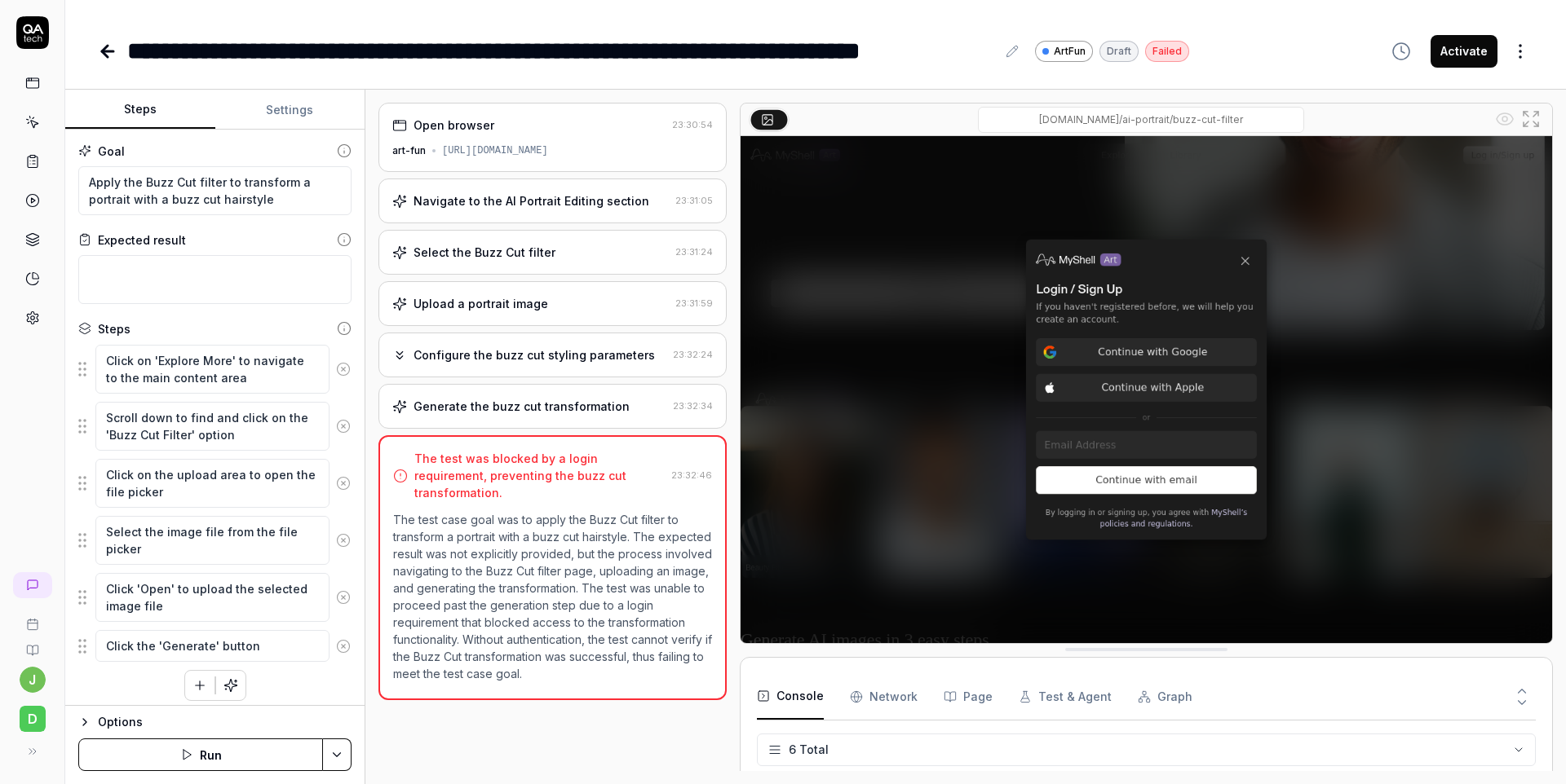
type textarea "*"
click at [884, 703] on Requests "Network" at bounding box center [885, 697] width 68 height 45
click at [982, 693] on button "Page" at bounding box center [969, 697] width 49 height 45
click at [1066, 702] on button "Test & Agent" at bounding box center [1065, 697] width 93 height 45
click at [1167, 735] on div "Test & Agent Information" at bounding box center [1146, 757] width 778 height 43
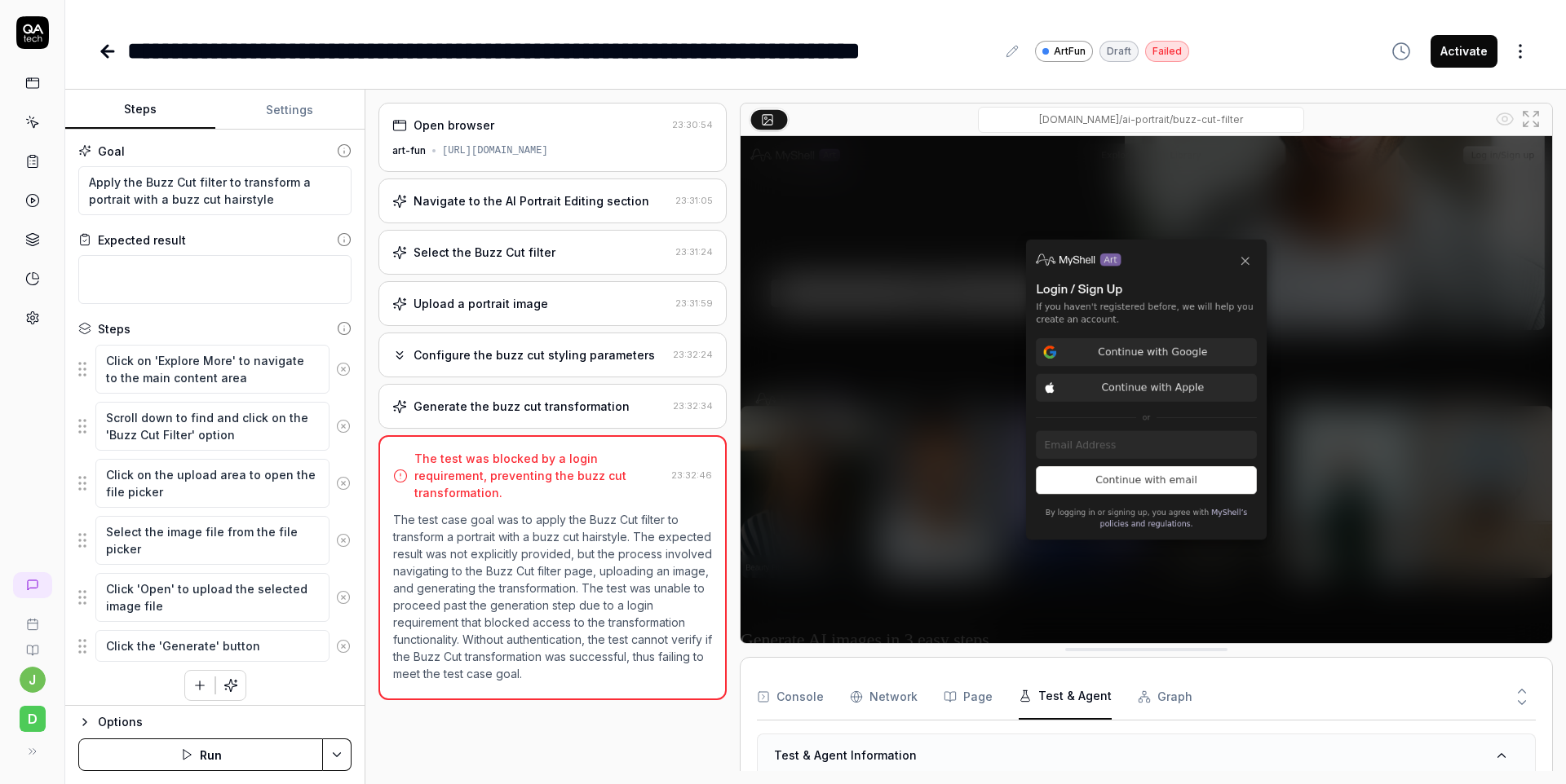
click at [1157, 683] on button "Graph" at bounding box center [1165, 697] width 55 height 45
click at [795, 694] on button "Console" at bounding box center [790, 697] width 67 height 45
click at [535, 119] on div "Open browser" at bounding box center [528, 125] width 273 height 17
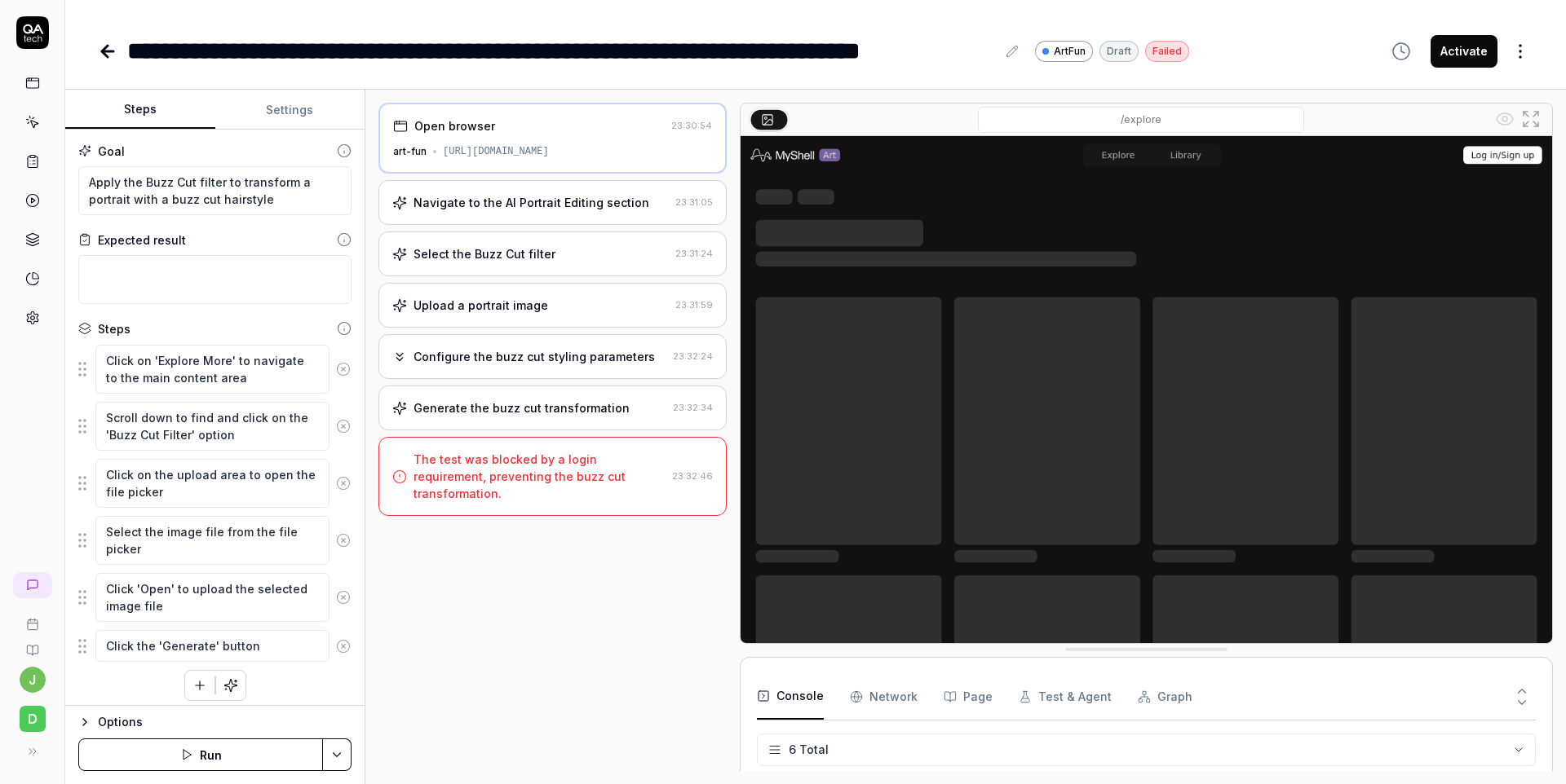
click at [516, 605] on div "Open browser 23:30:54 art-fun [URL][DOMAIN_NAME] Navigate to the AI Portrait Ed…" at bounding box center [553, 437] width 349 height 669
click at [1025, 380] on img at bounding box center [1146, 389] width 812 height 507
click at [573, 644] on div "Open browser 23:30:54 art-fun [URL][DOMAIN_NAME] Navigate to the AI Portrait Ed…" at bounding box center [553, 437] width 349 height 669
click at [1241, 15] on div "**********" at bounding box center [816, 34] width 1501 height 69
